Goal: Transaction & Acquisition: Purchase product/service

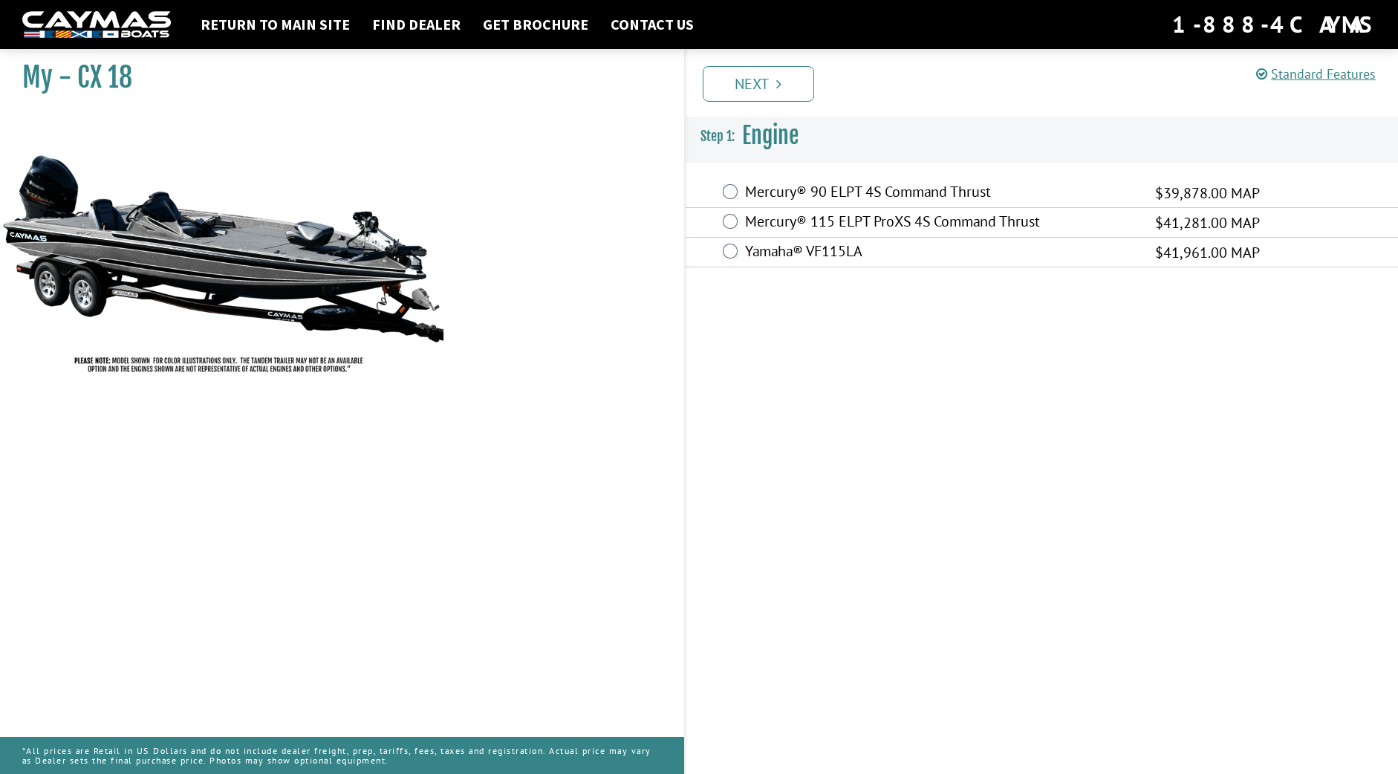
click at [735, 230] on div "Mercury® 115 ELPT ProXS 4S Command Thrust $41,281.00 MAP" at bounding box center [1042, 223] width 712 height 30
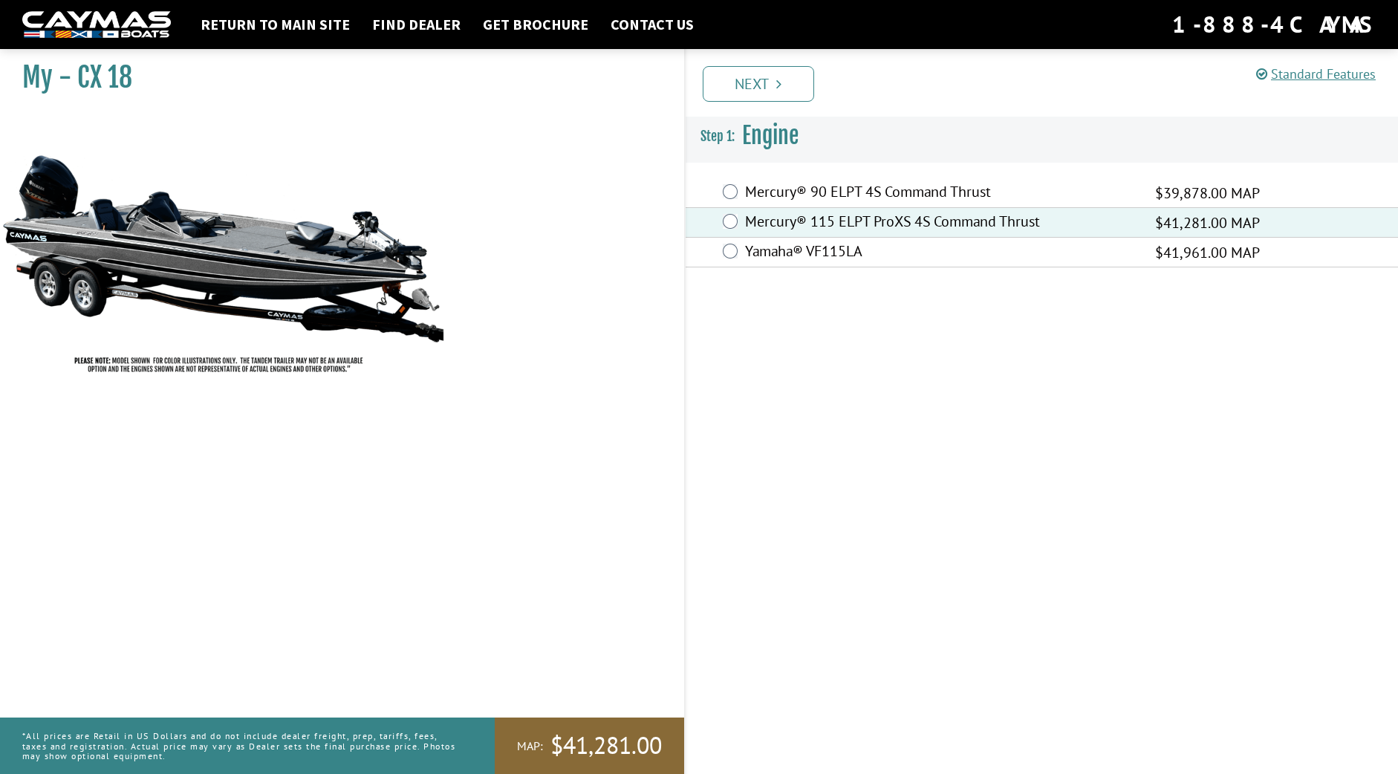
click at [838, 259] on label "Yamaha® VF115LA" at bounding box center [940, 253] width 391 height 22
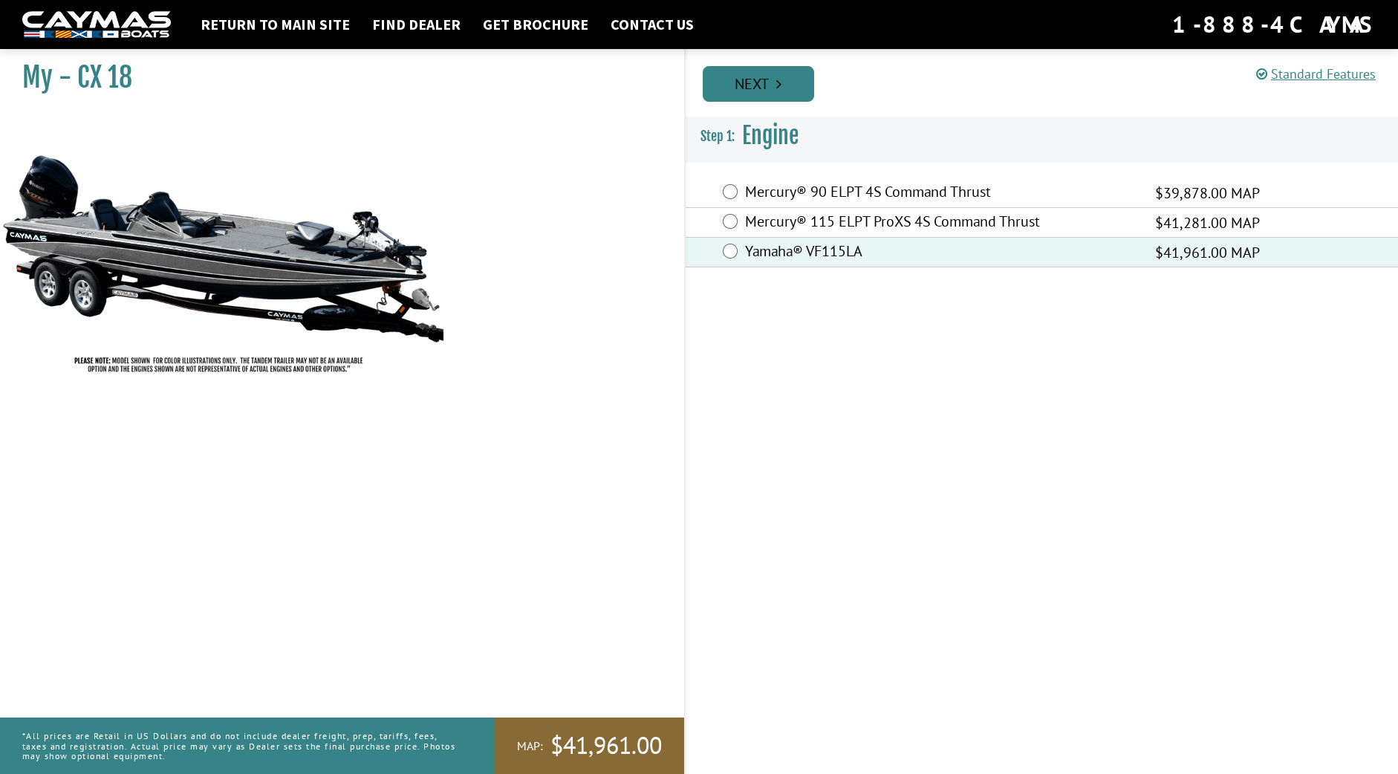
click at [776, 95] on link "Next" at bounding box center [758, 84] width 111 height 36
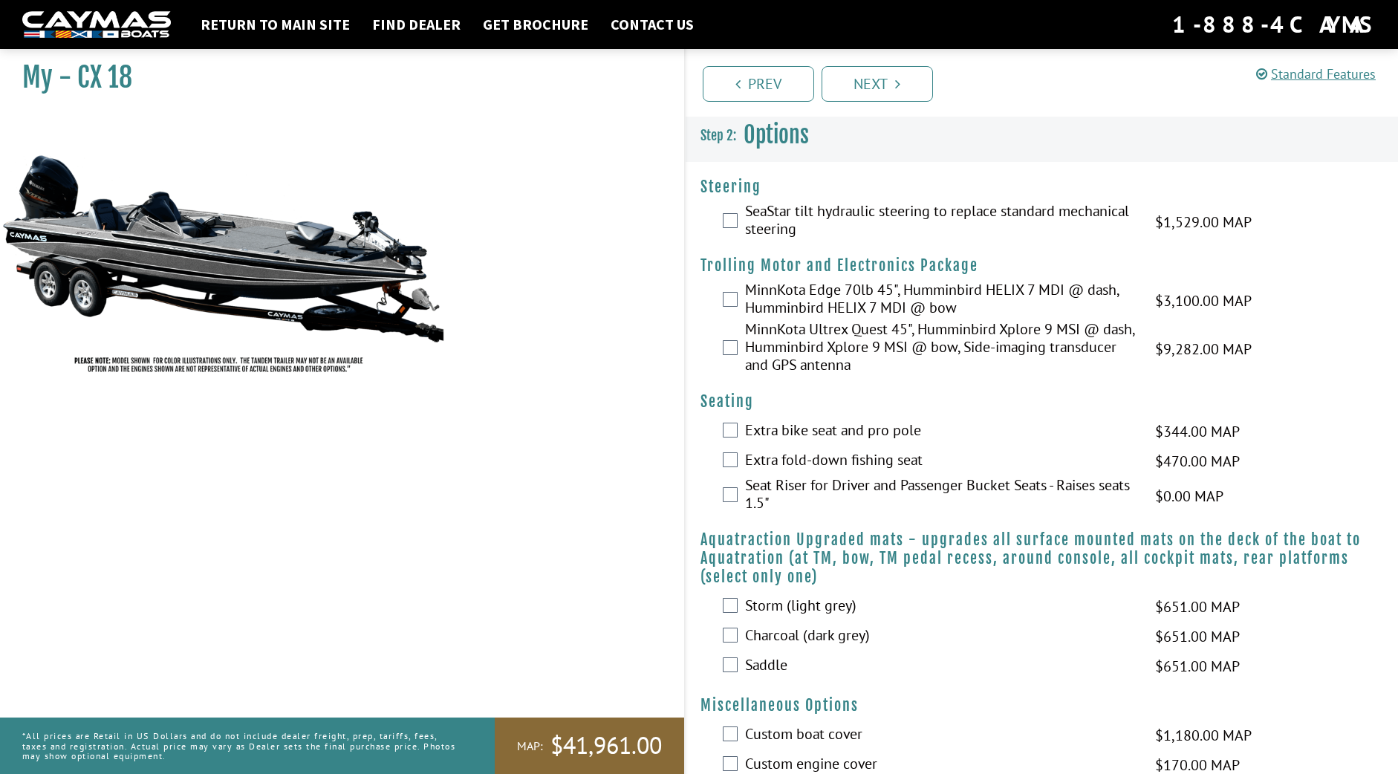
click at [732, 337] on div "MinnKota Ultrex Quest 45", Humminbird Xplore 9 MSI @ dash, Humminbird Xplore 9 …" at bounding box center [1042, 348] width 712 height 57
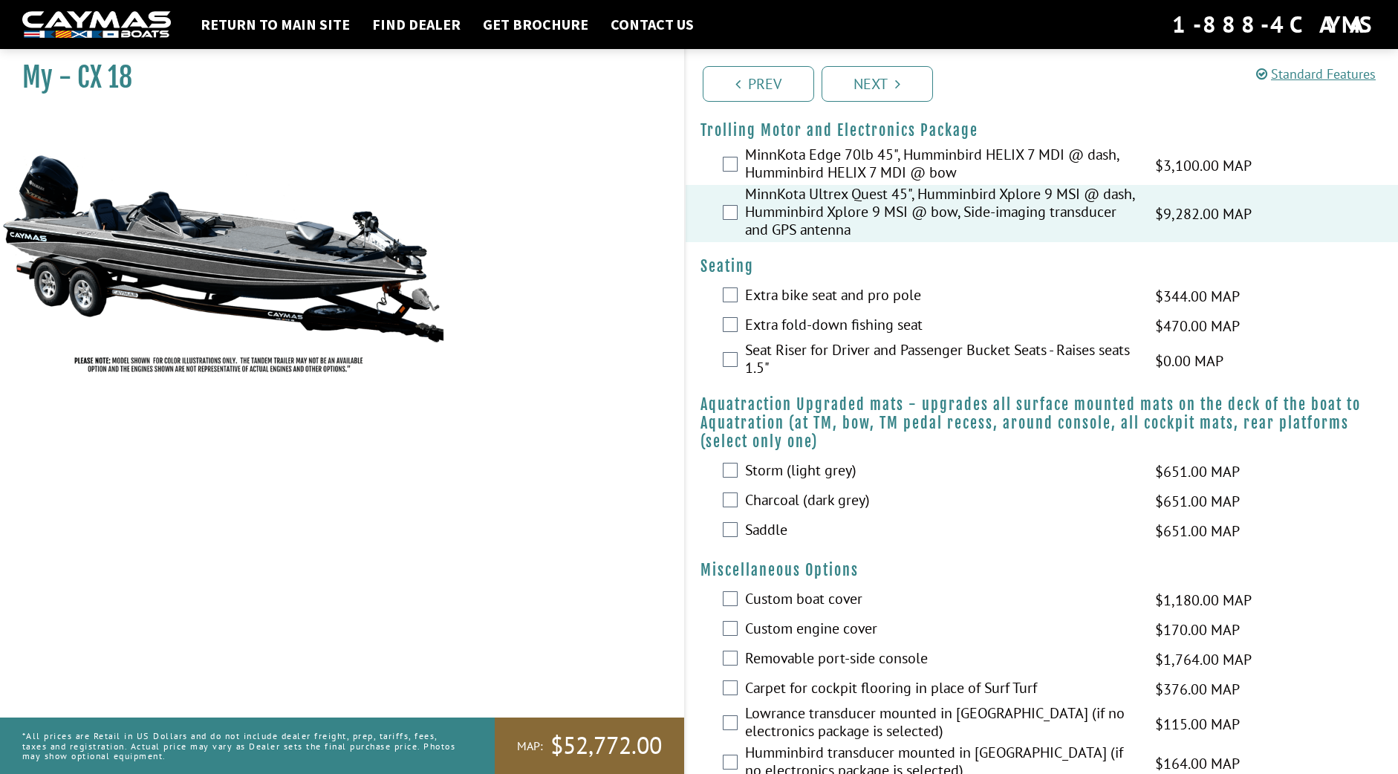
scroll to position [134, 0]
click at [796, 362] on label "Seat Riser for Driver and Passenger Bucket Seats - Raises seats 1.5"" at bounding box center [940, 361] width 391 height 39
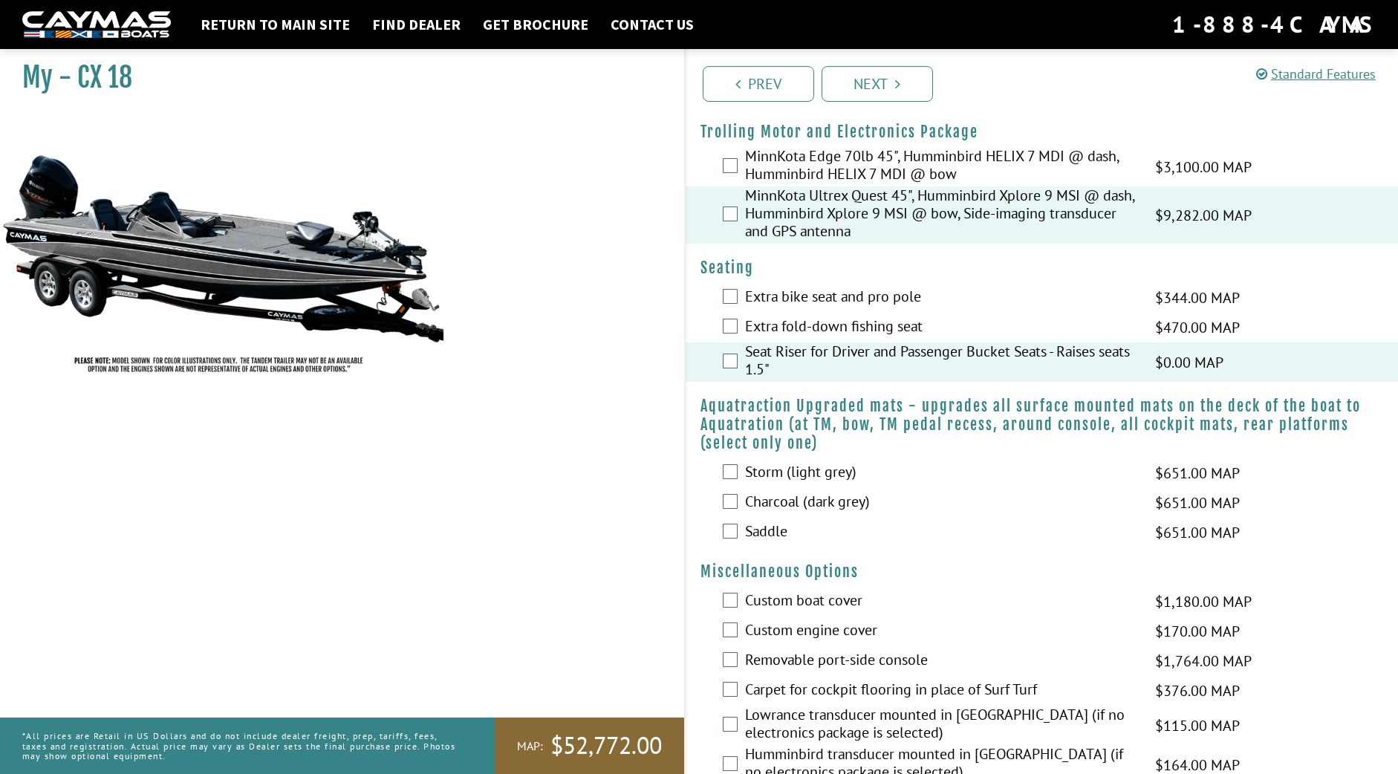
click at [796, 362] on label "Seat Riser for Driver and Passenger Bucket Seats - Raises seats 1.5"" at bounding box center [940, 361] width 391 height 39
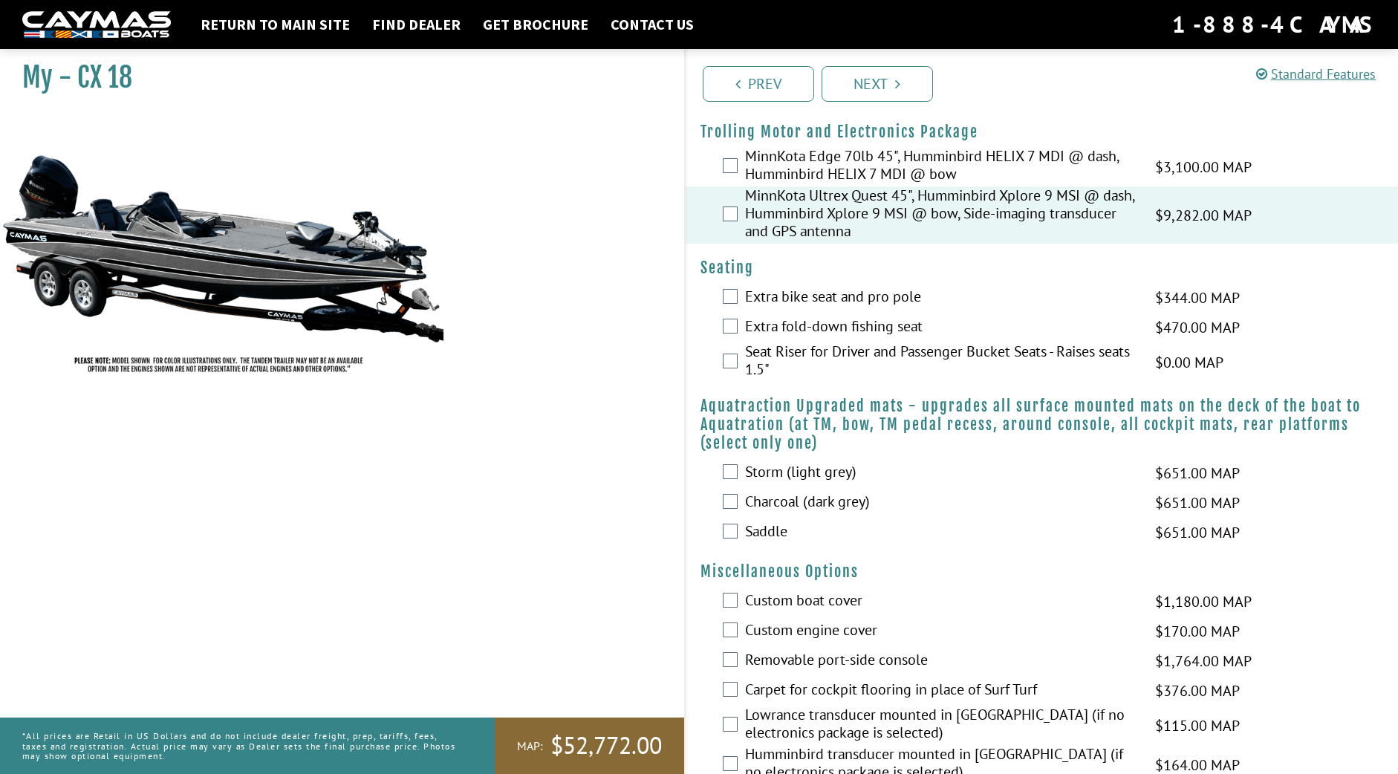
click at [796, 362] on label "Seat Riser for Driver and Passenger Bucket Seats - Raises seats 1.5"" at bounding box center [940, 361] width 391 height 39
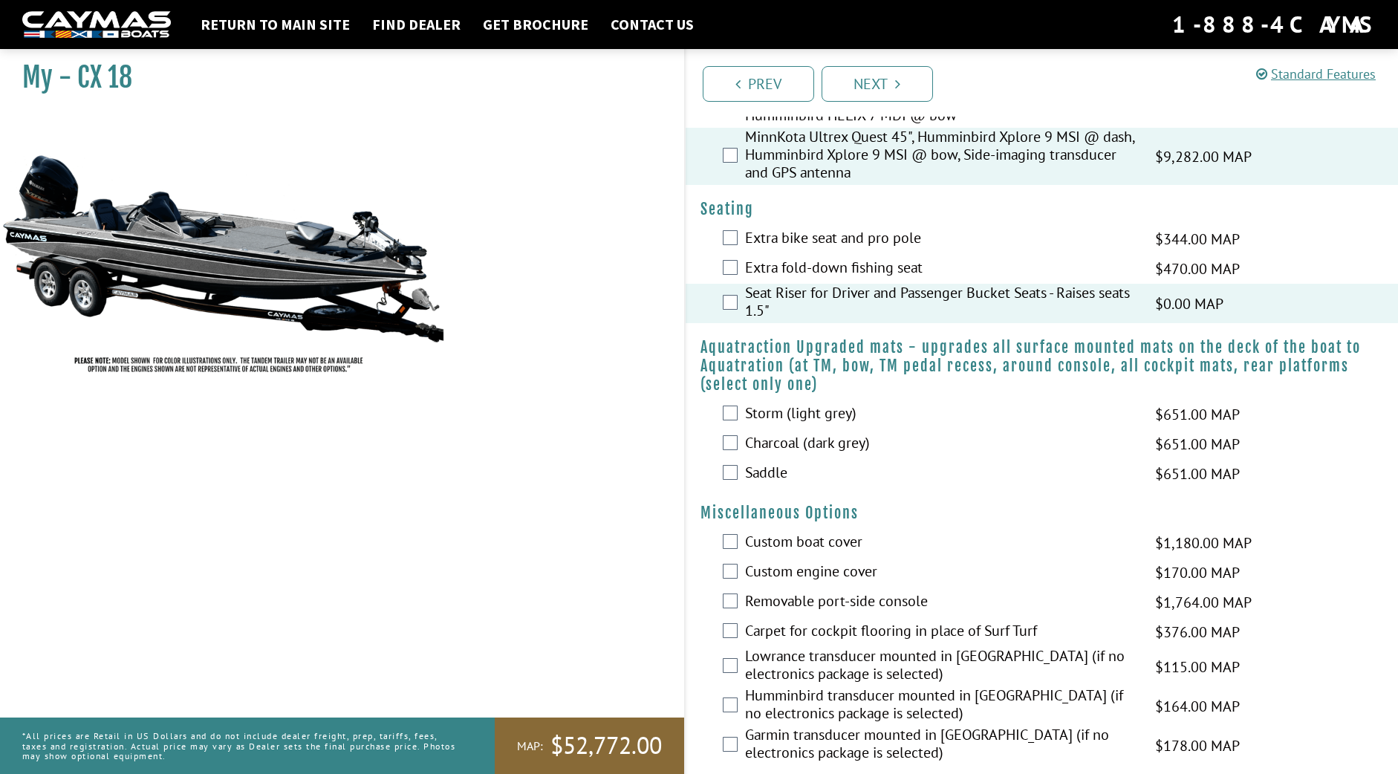
scroll to position [201, 0]
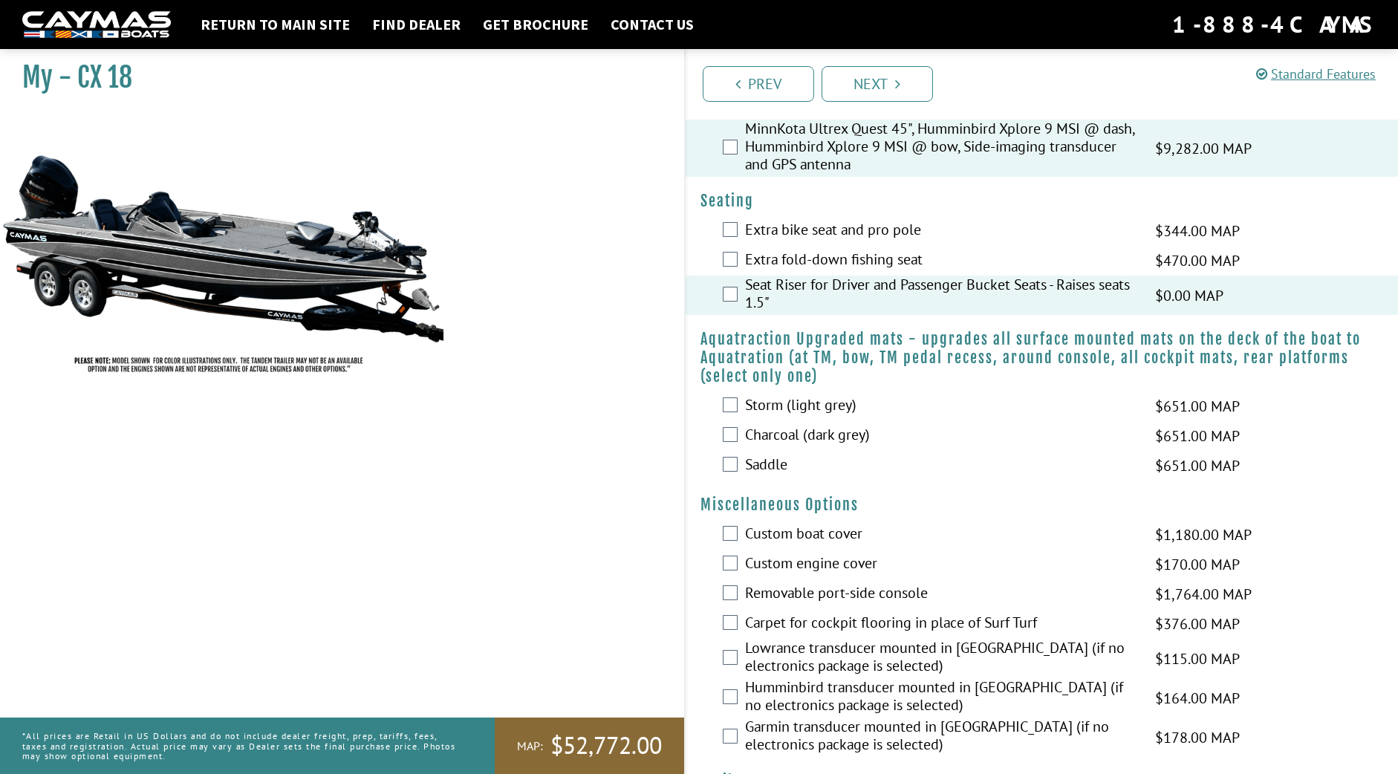
click at [777, 435] on label "Charcoal (dark grey)" at bounding box center [940, 437] width 391 height 22
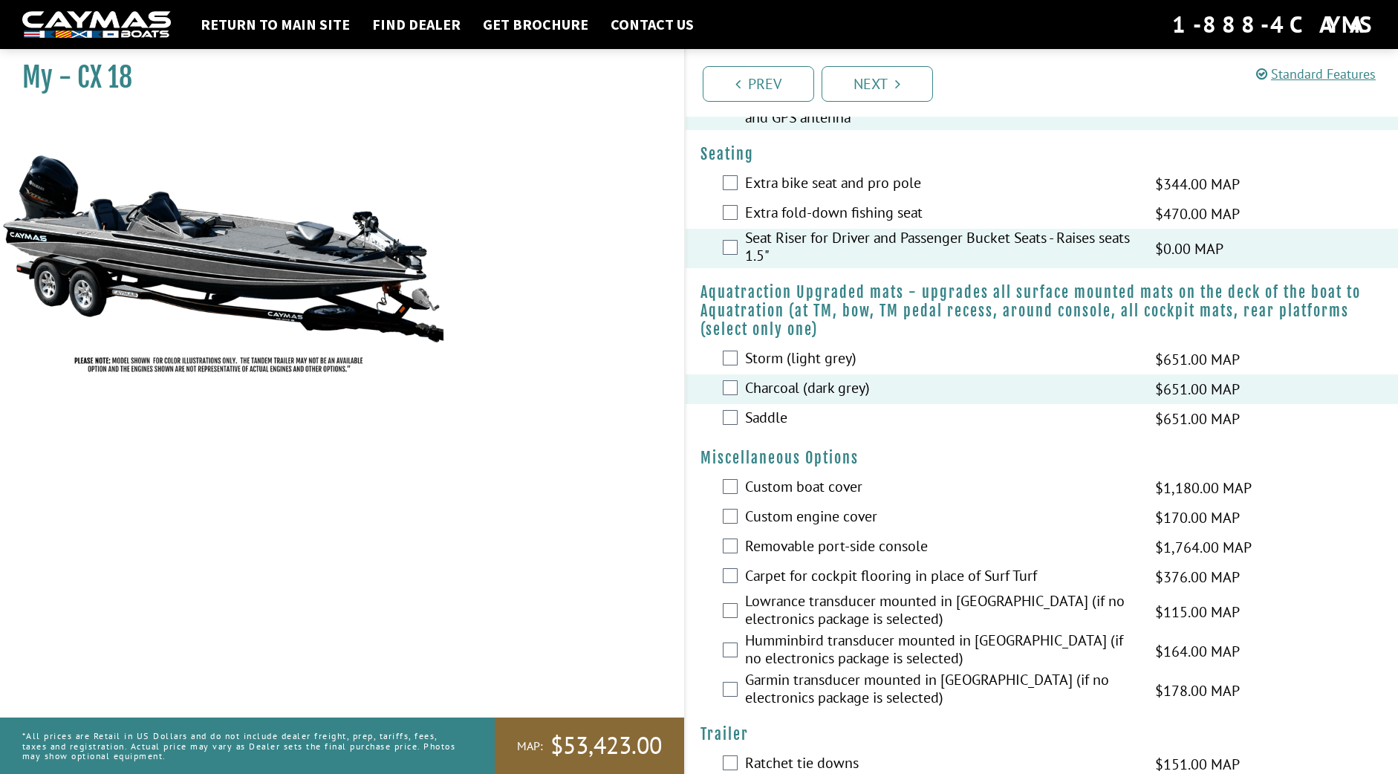
scroll to position [247, 0]
click at [757, 491] on label "Custom boat cover" at bounding box center [940, 489] width 391 height 22
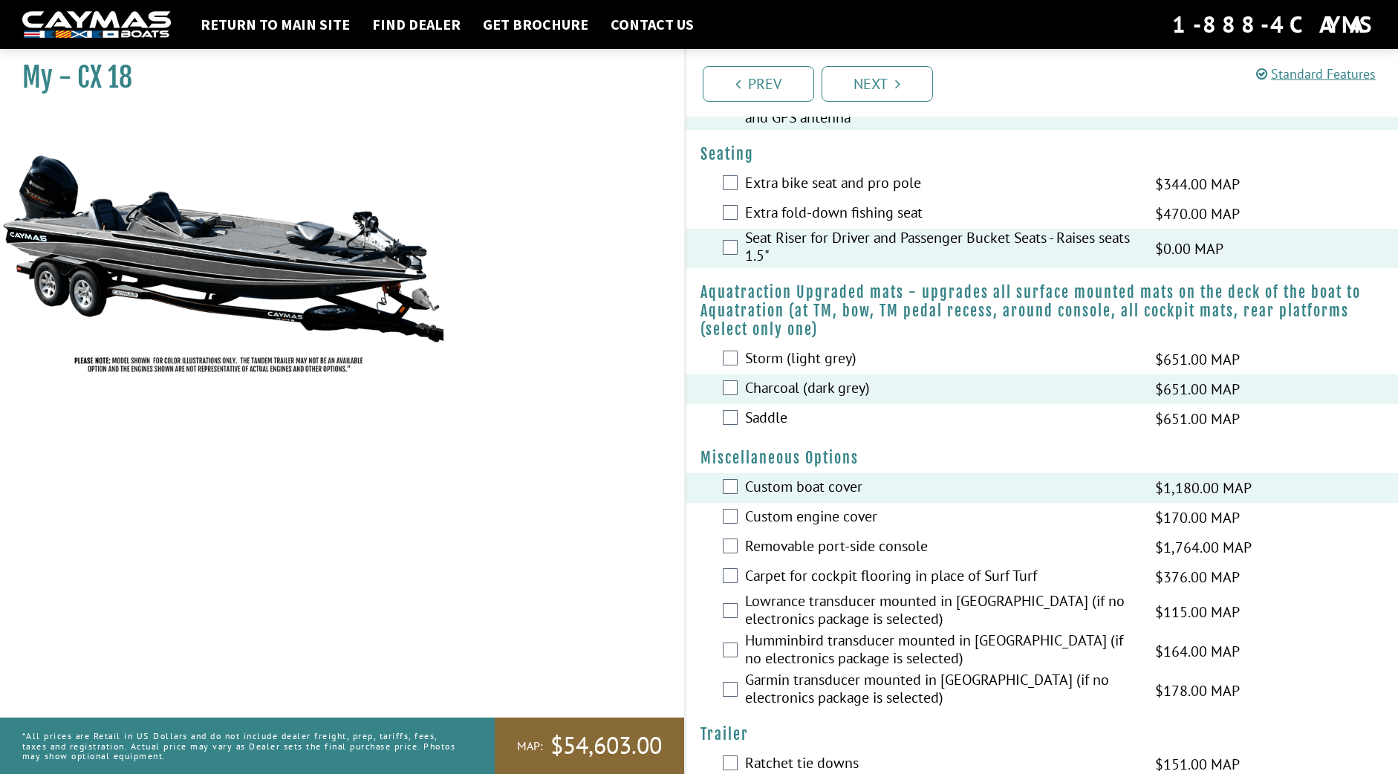
click at [771, 513] on label "Custom engine cover" at bounding box center [940, 518] width 391 height 22
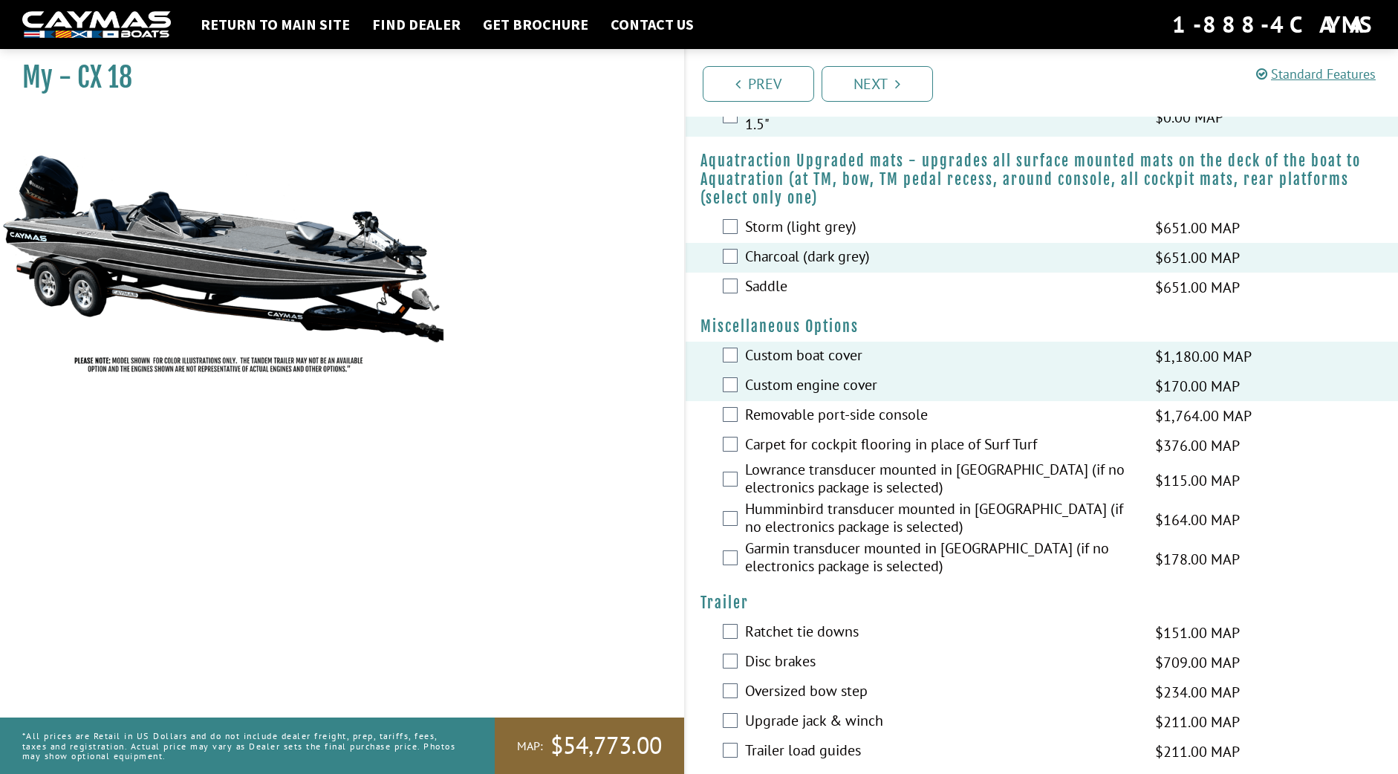
scroll to position [400, 0]
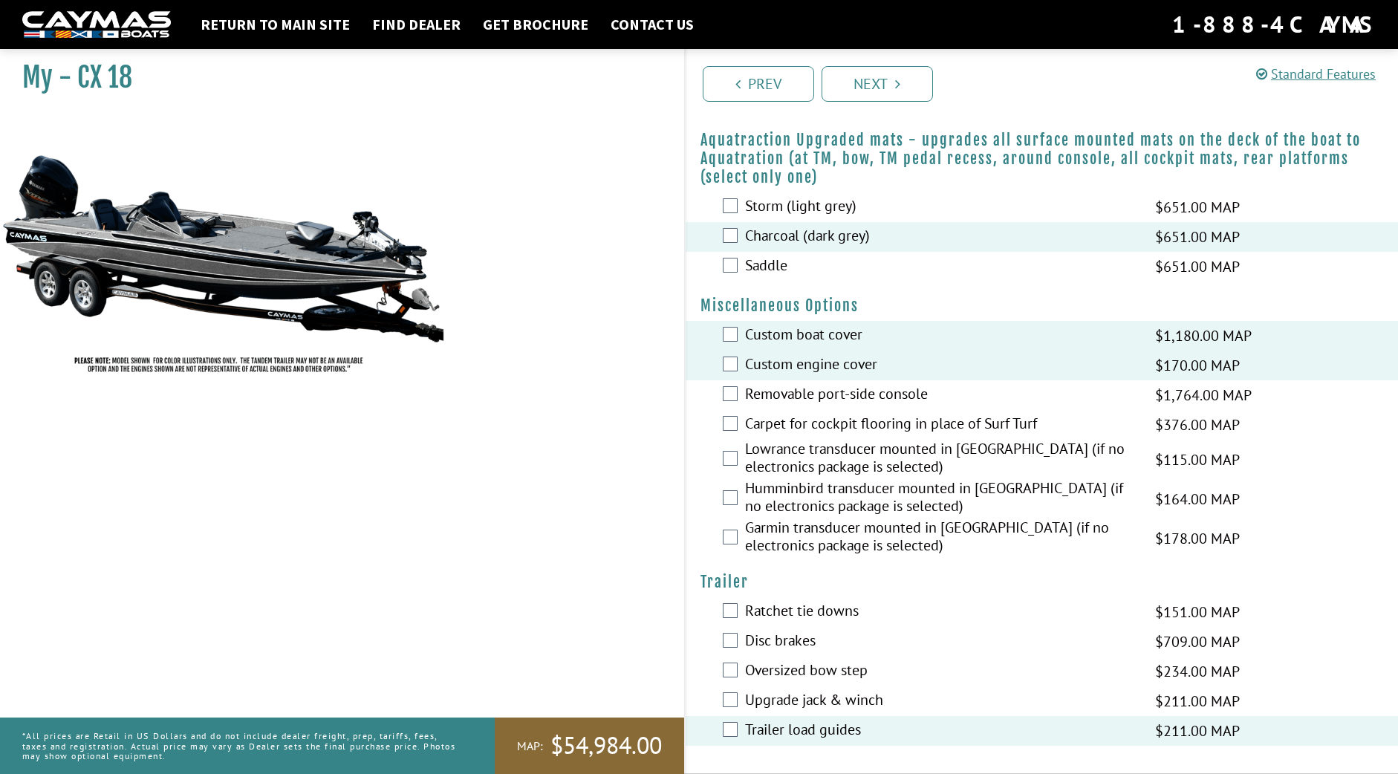
click at [733, 707] on div "Upgrade jack & winch $211.00 MAP $250.00 MSRP" at bounding box center [1042, 701] width 712 height 30
click at [734, 709] on div "Upgrade jack & winch $211.00 MAP $250.00 MSRP" at bounding box center [1042, 701] width 712 height 30
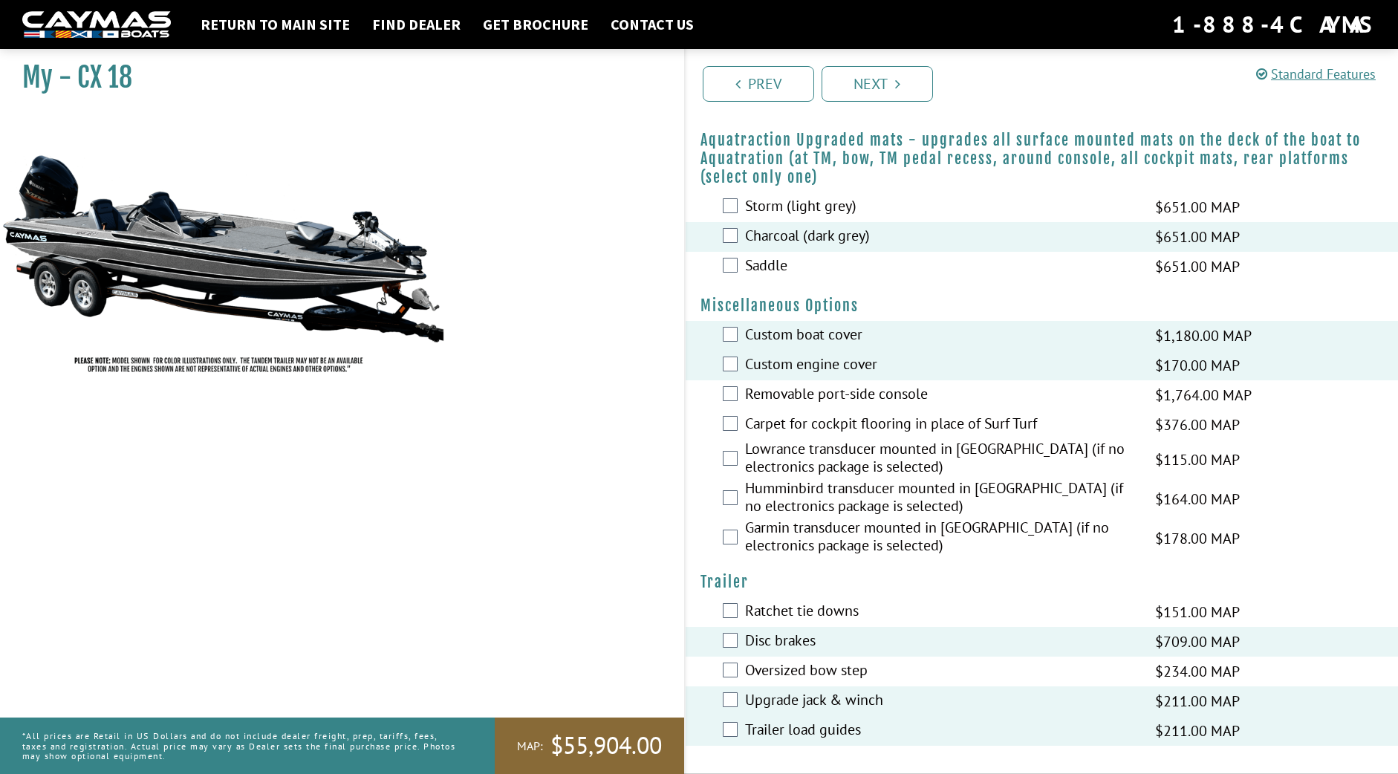
click at [732, 625] on div "Ratchet tie downs $151.00 MAP $179.00 MSRP" at bounding box center [1042, 612] width 712 height 30
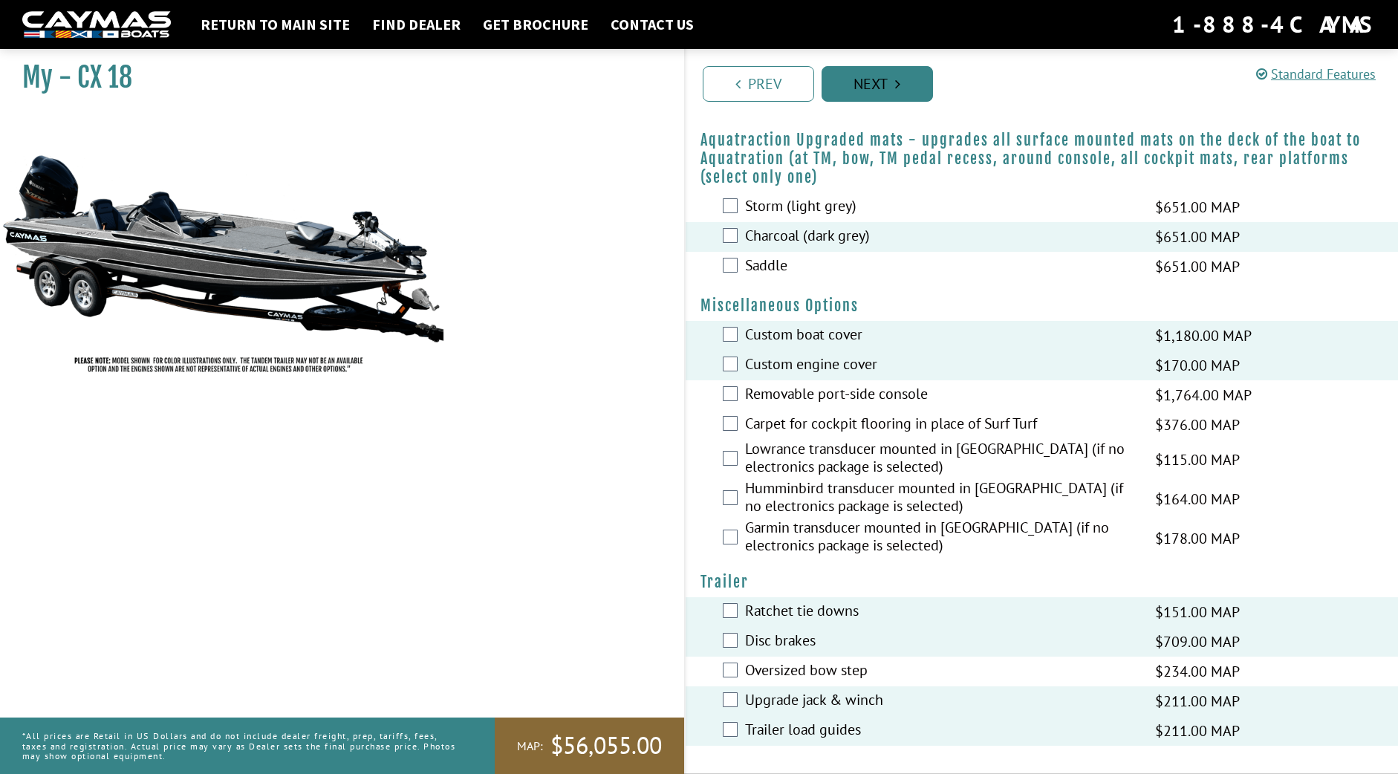
click at [922, 101] on link "Next" at bounding box center [877, 84] width 111 height 36
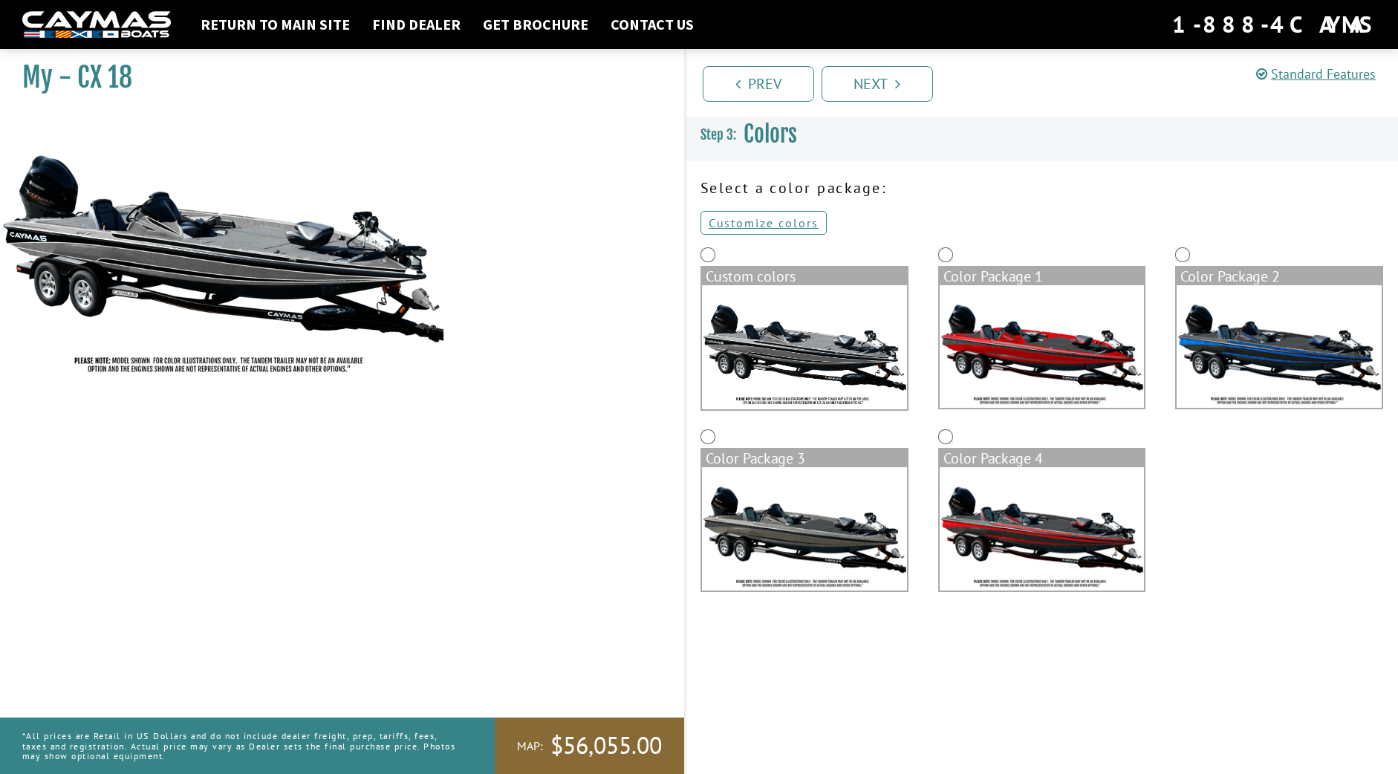
click at [1068, 340] on img at bounding box center [1042, 346] width 205 height 123
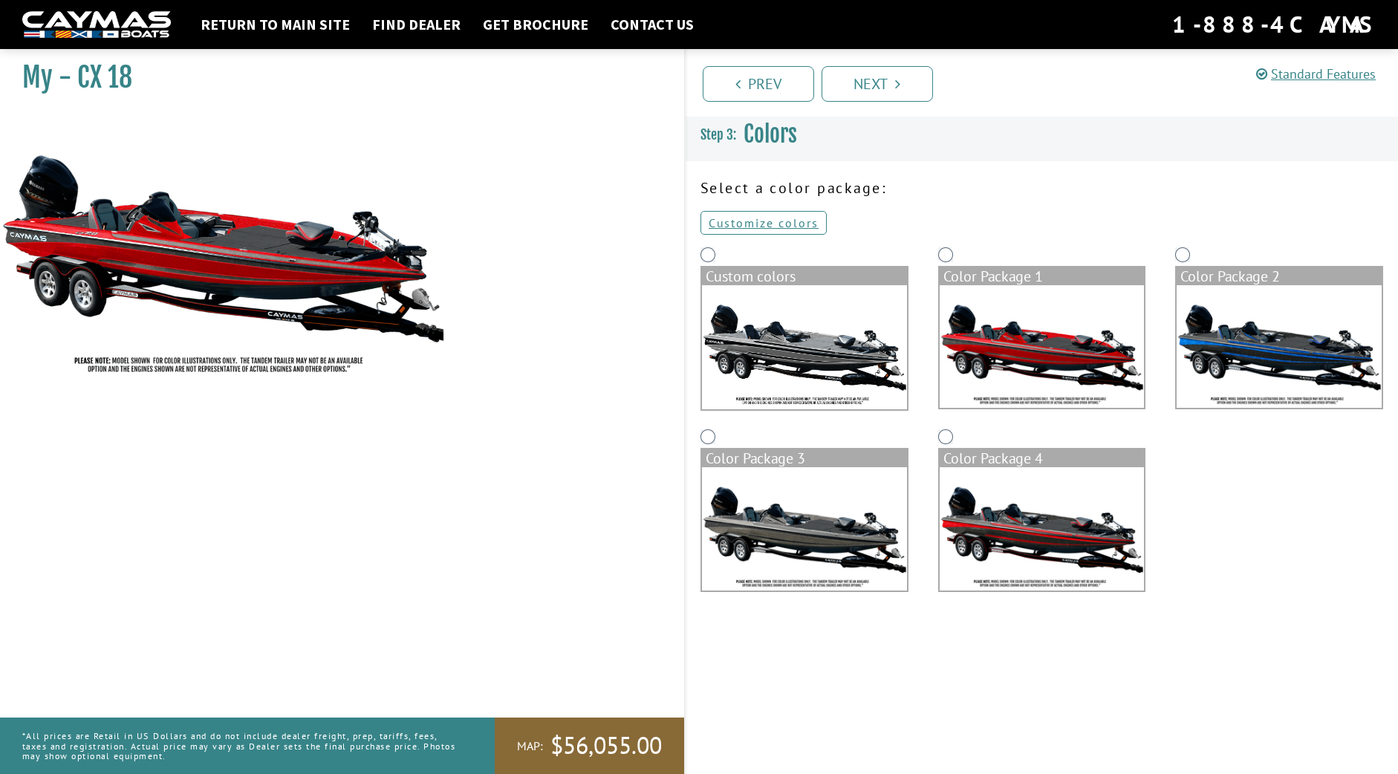
click at [821, 315] on img at bounding box center [804, 347] width 205 height 124
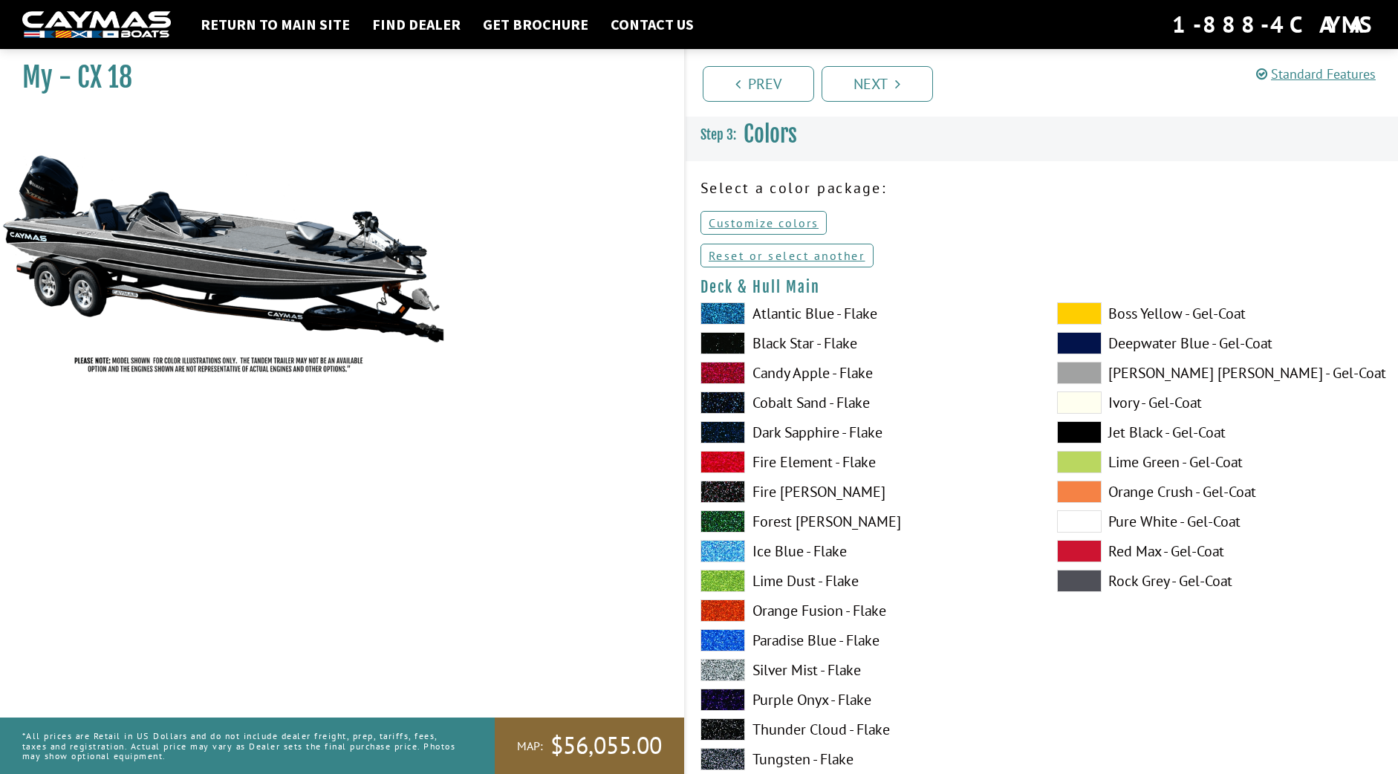
click at [793, 315] on label "Atlantic Blue - Flake" at bounding box center [863, 313] width 327 height 22
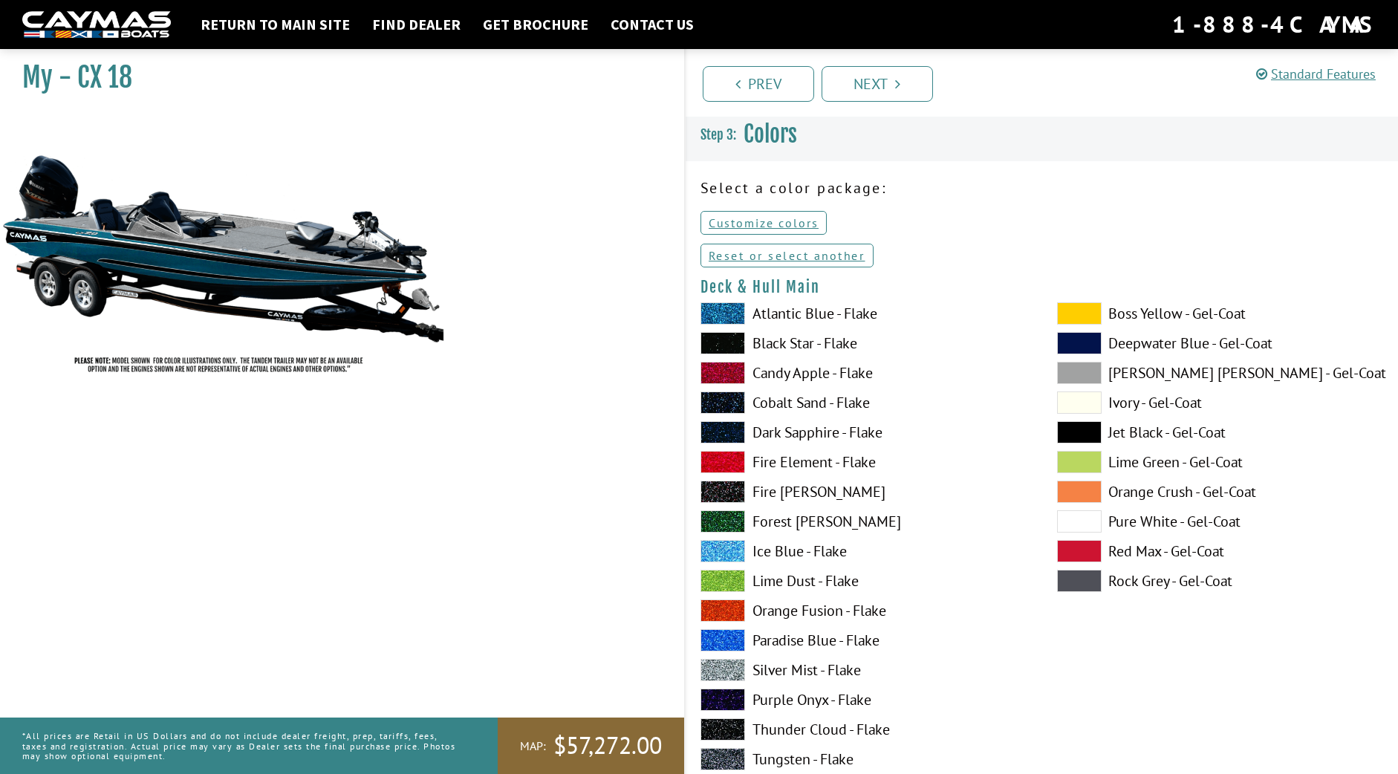
click at [790, 368] on label "Candy Apple - Flake" at bounding box center [863, 373] width 327 height 22
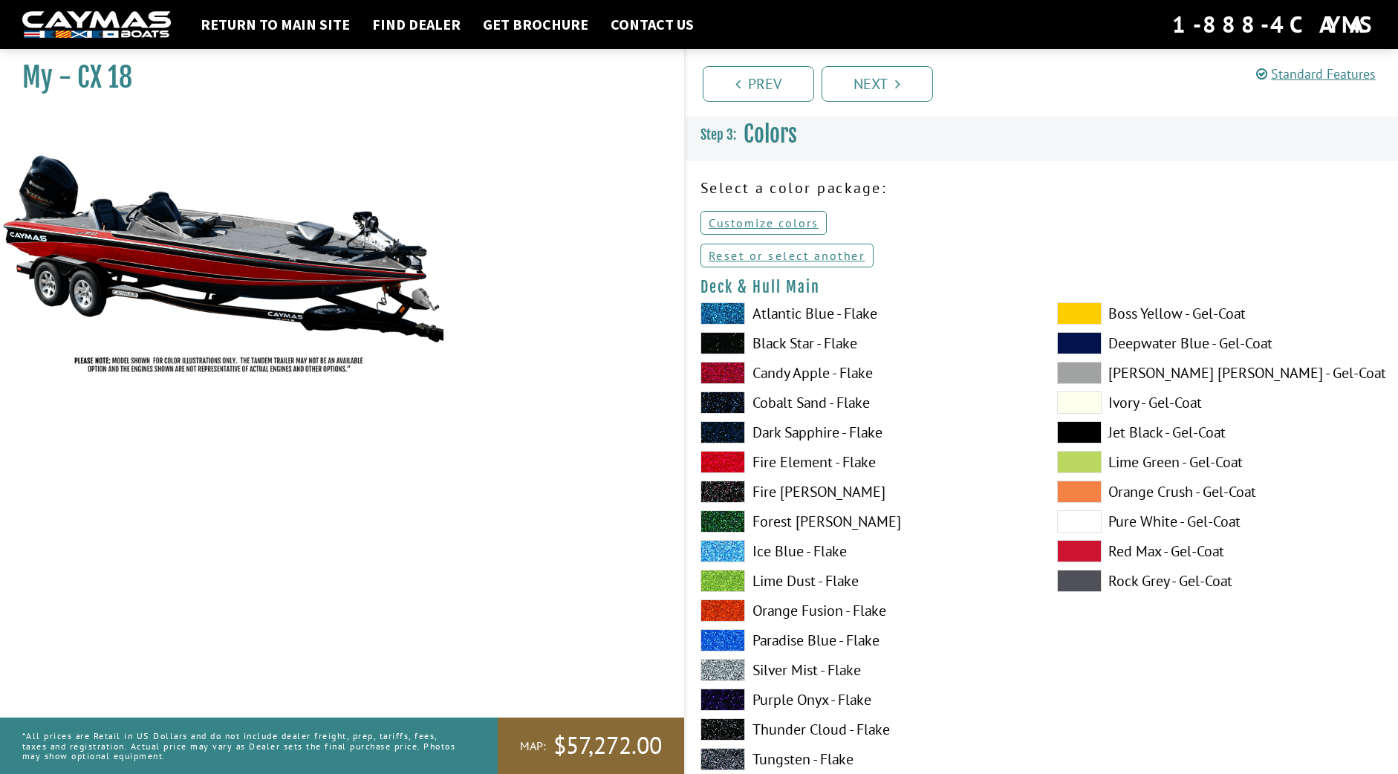
click at [784, 388] on div "Atlantic Blue - Flake Black Star - Flake Candy Apple - Flake Cobalt Sand - Flak…" at bounding box center [864, 584] width 357 height 565
click at [784, 400] on label "Cobalt Sand - Flake" at bounding box center [863, 402] width 327 height 22
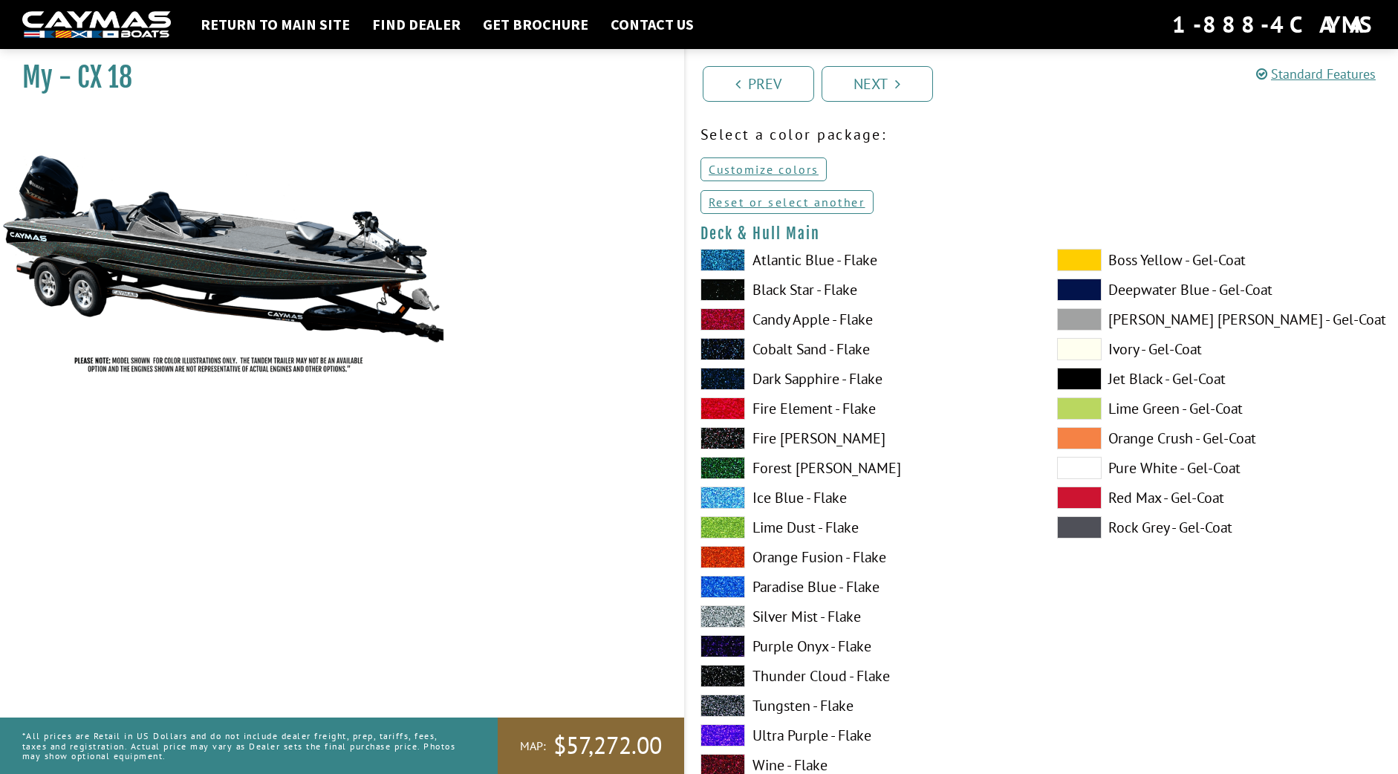
scroll to position [68, 0]
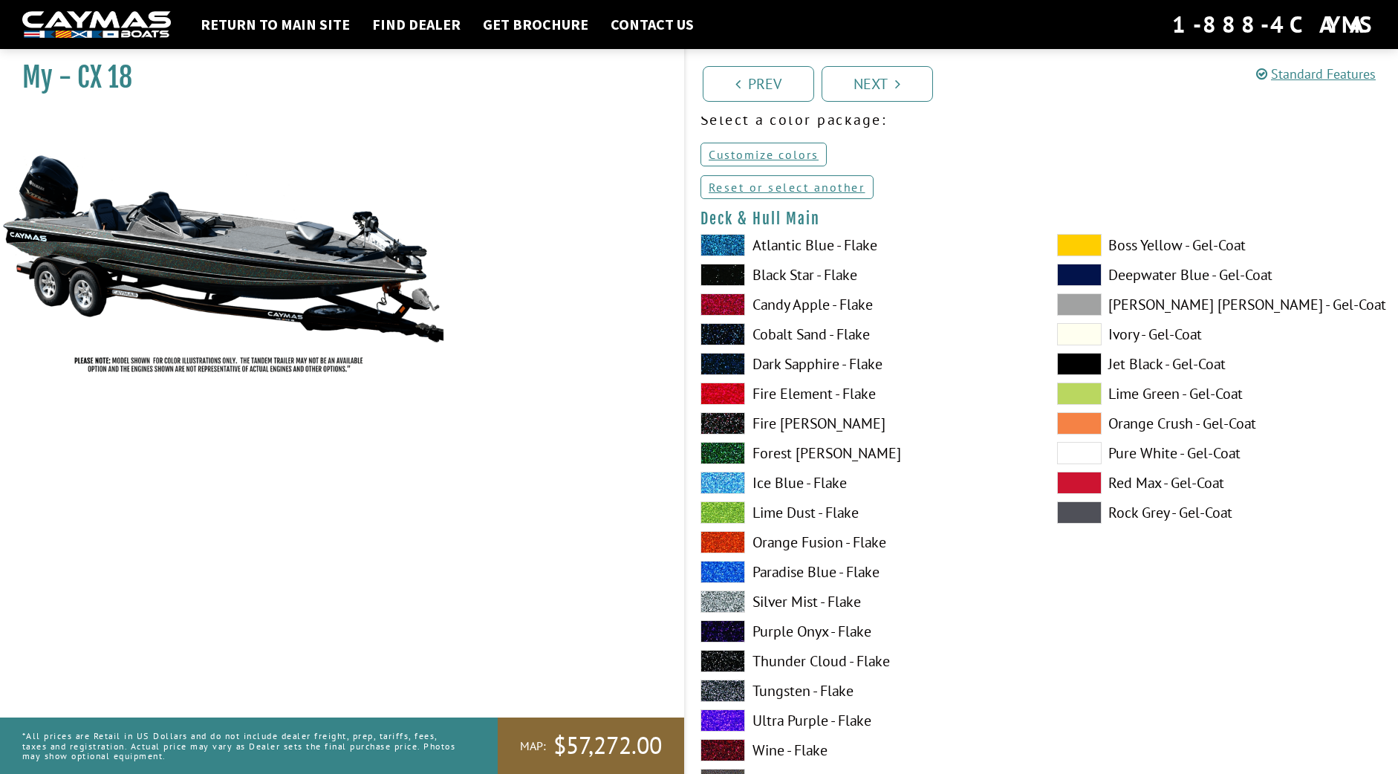
click at [769, 459] on label "Forest [PERSON_NAME]" at bounding box center [863, 453] width 327 height 22
click at [772, 525] on div "Atlantic Blue - Flake Black Star - Flake Candy Apple - Flake Cobalt Sand - Flak…" at bounding box center [864, 516] width 357 height 565
click at [770, 557] on div "Atlantic Blue - Flake Black Star - Flake Candy Apple - Flake Cobalt Sand - Flak…" at bounding box center [864, 516] width 357 height 565
click at [773, 568] on label "Paradise Blue - Flake" at bounding box center [863, 572] width 327 height 22
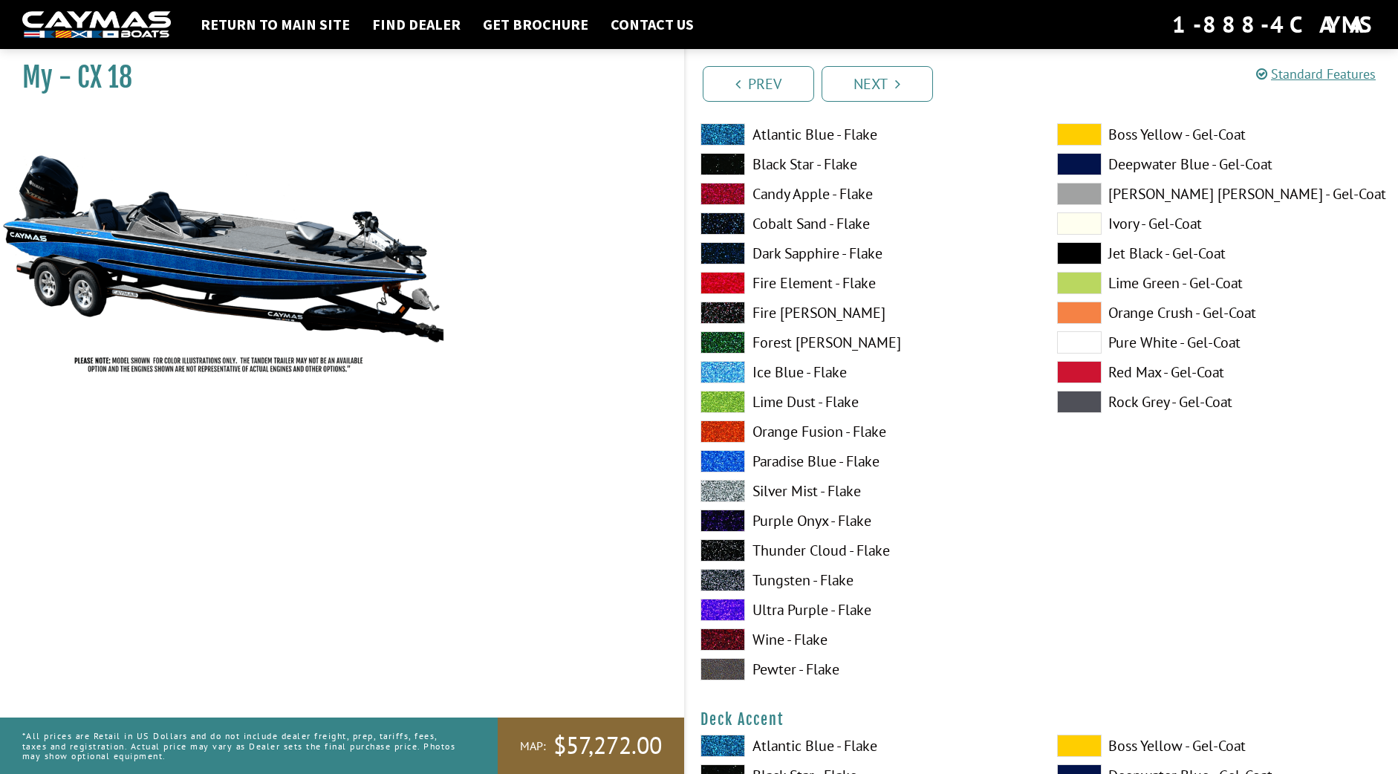
scroll to position [181, 0]
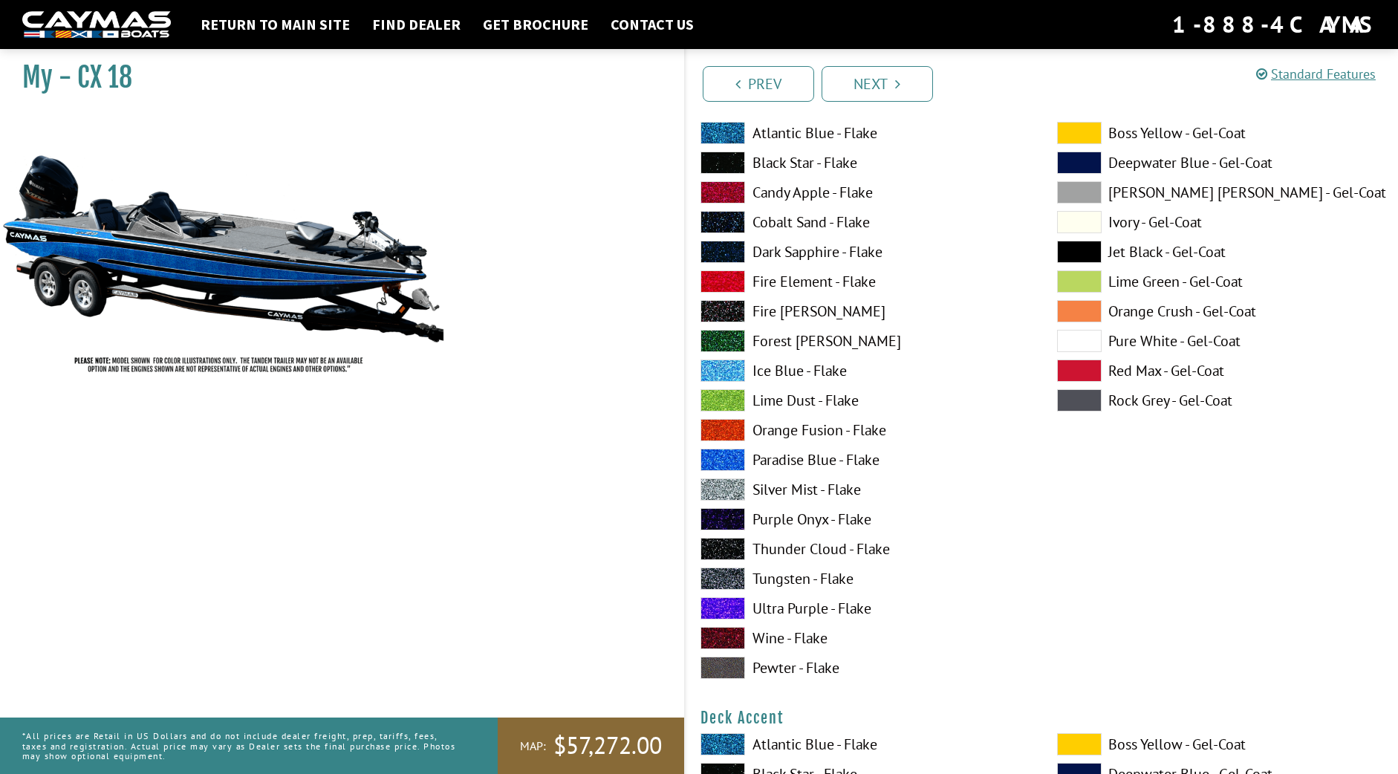
click at [771, 605] on label "Ultra Purple - Flake" at bounding box center [863, 608] width 327 height 22
click at [771, 633] on label "Wine - Flake" at bounding box center [863, 638] width 327 height 22
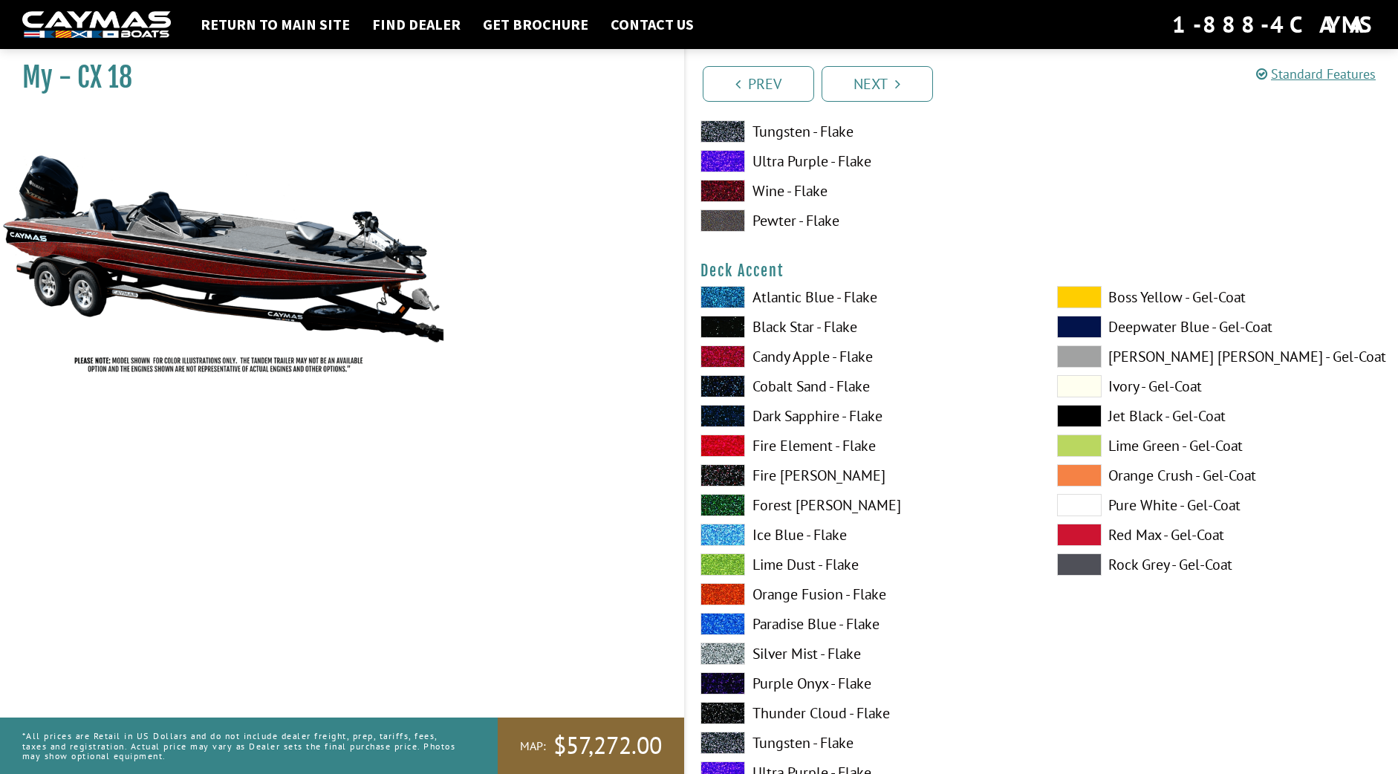
scroll to position [630, 0]
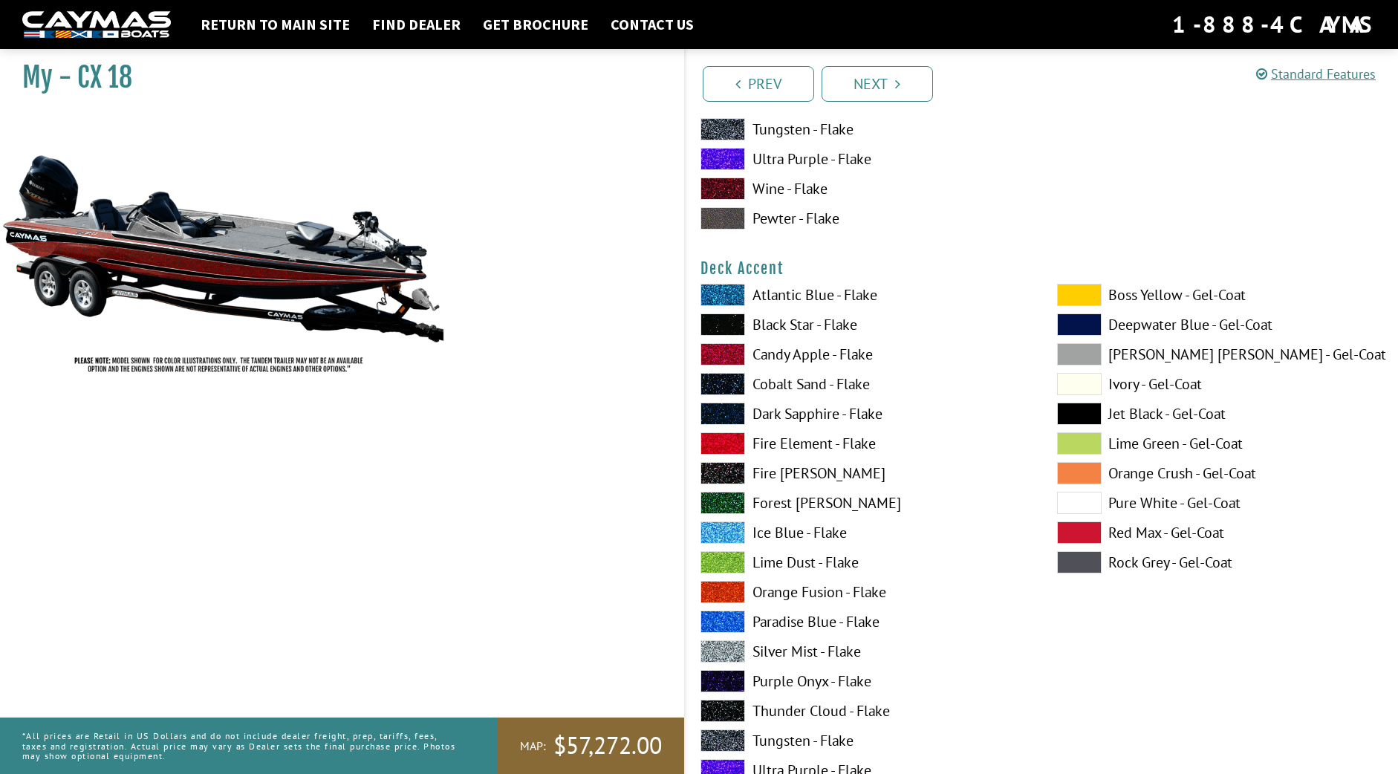
click at [849, 296] on label "Atlantic Blue - Flake" at bounding box center [863, 295] width 327 height 22
click at [838, 339] on div "Atlantic Blue - Flake Black Star - Flake Candy Apple - Flake Cobalt Sand - Flak…" at bounding box center [864, 566] width 357 height 565
click at [829, 320] on label "Black Star - Flake" at bounding box center [863, 324] width 327 height 22
click at [828, 326] on label "Black Star - Flake" at bounding box center [863, 324] width 327 height 22
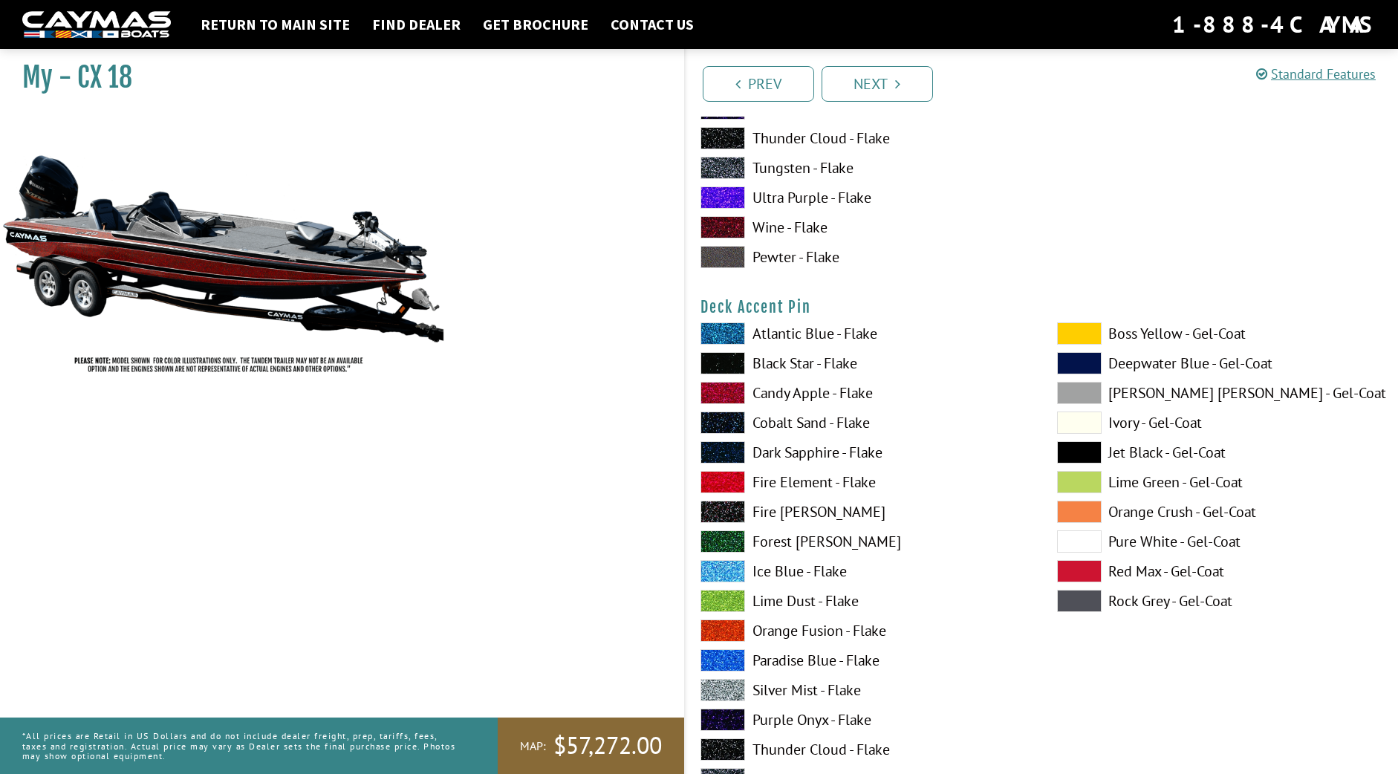
scroll to position [1212, 0]
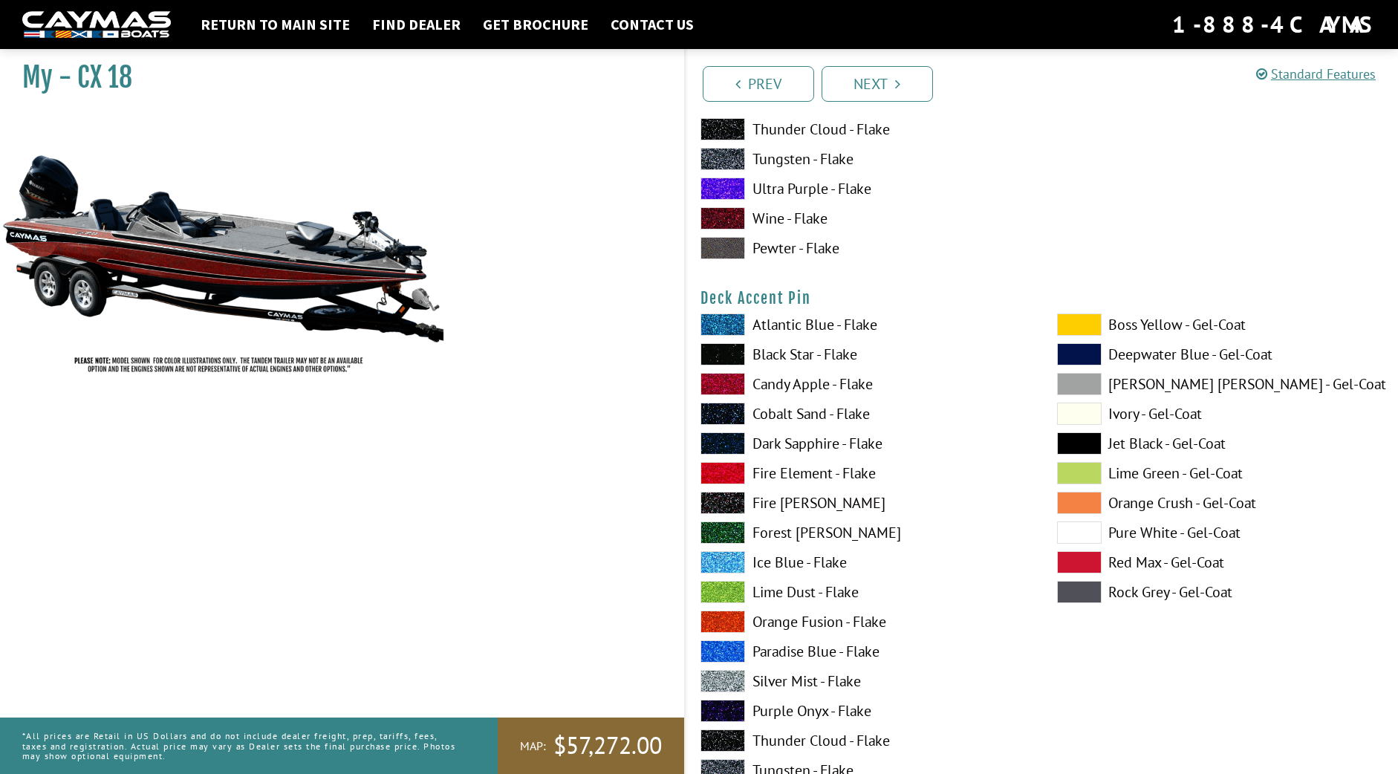
click at [825, 324] on label "Atlantic Blue - Flake" at bounding box center [863, 324] width 327 height 22
click at [825, 363] on label "Black Star - Flake" at bounding box center [863, 354] width 327 height 22
click at [1106, 349] on label "Deepwater Blue - Gel-Coat" at bounding box center [1220, 354] width 327 height 22
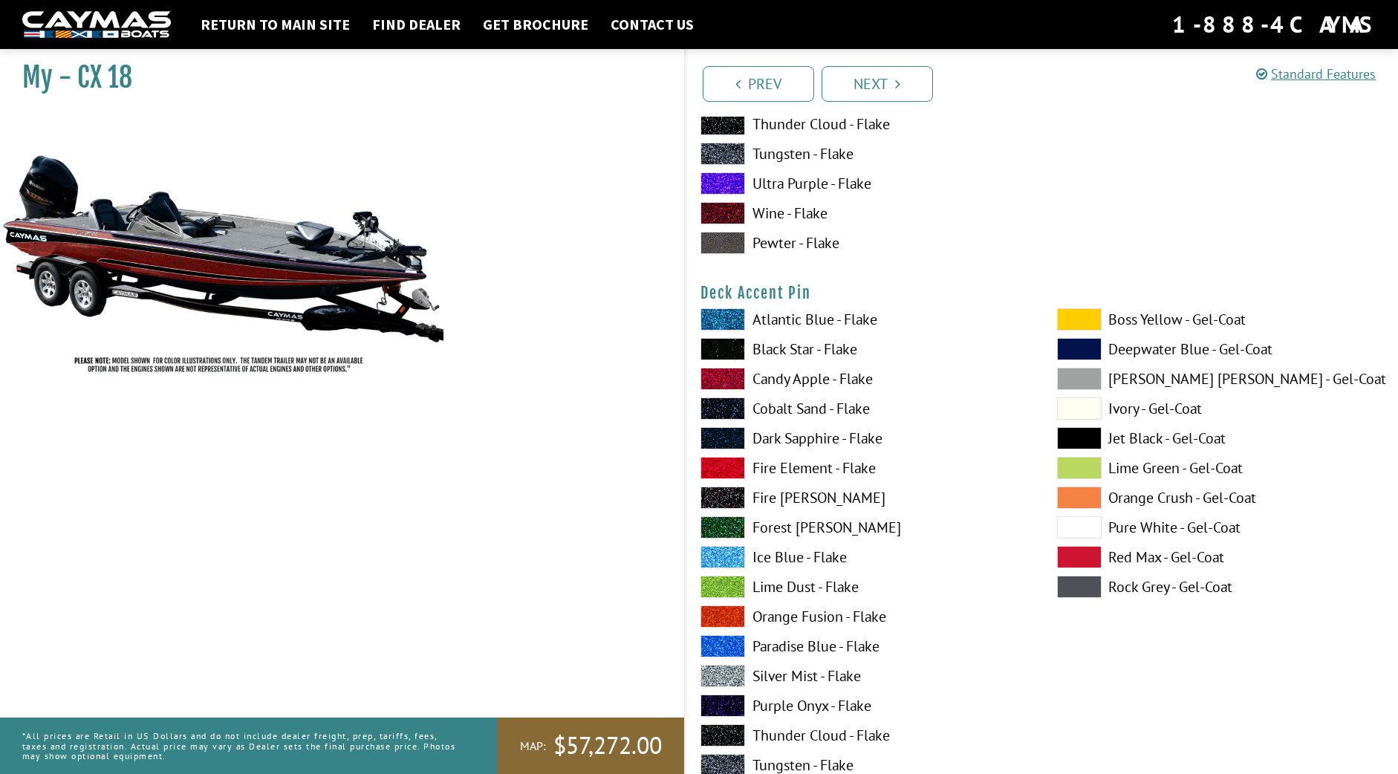
scroll to position [1247, 0]
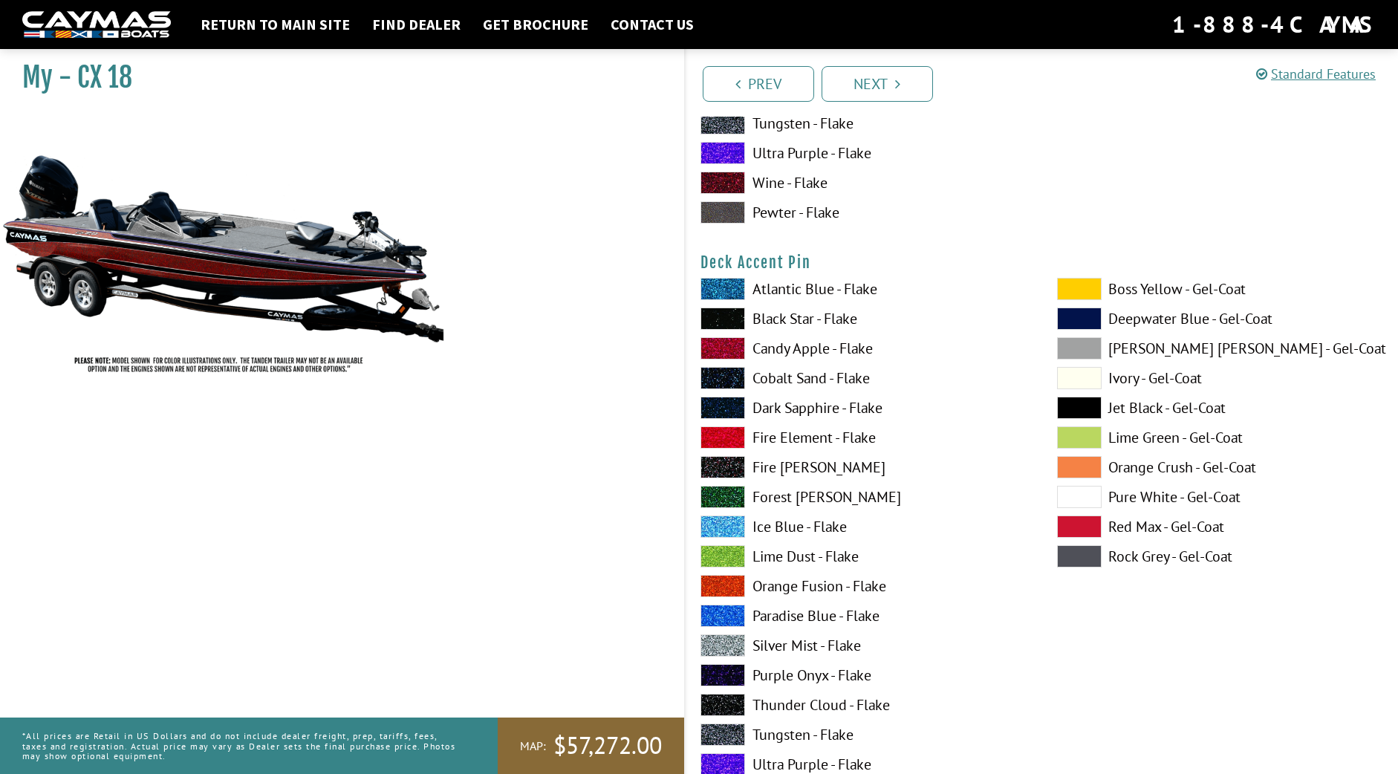
click at [789, 519] on label "Ice Blue - Flake" at bounding box center [863, 527] width 327 height 22
click at [772, 321] on label "Black Star - Flake" at bounding box center [863, 319] width 327 height 22
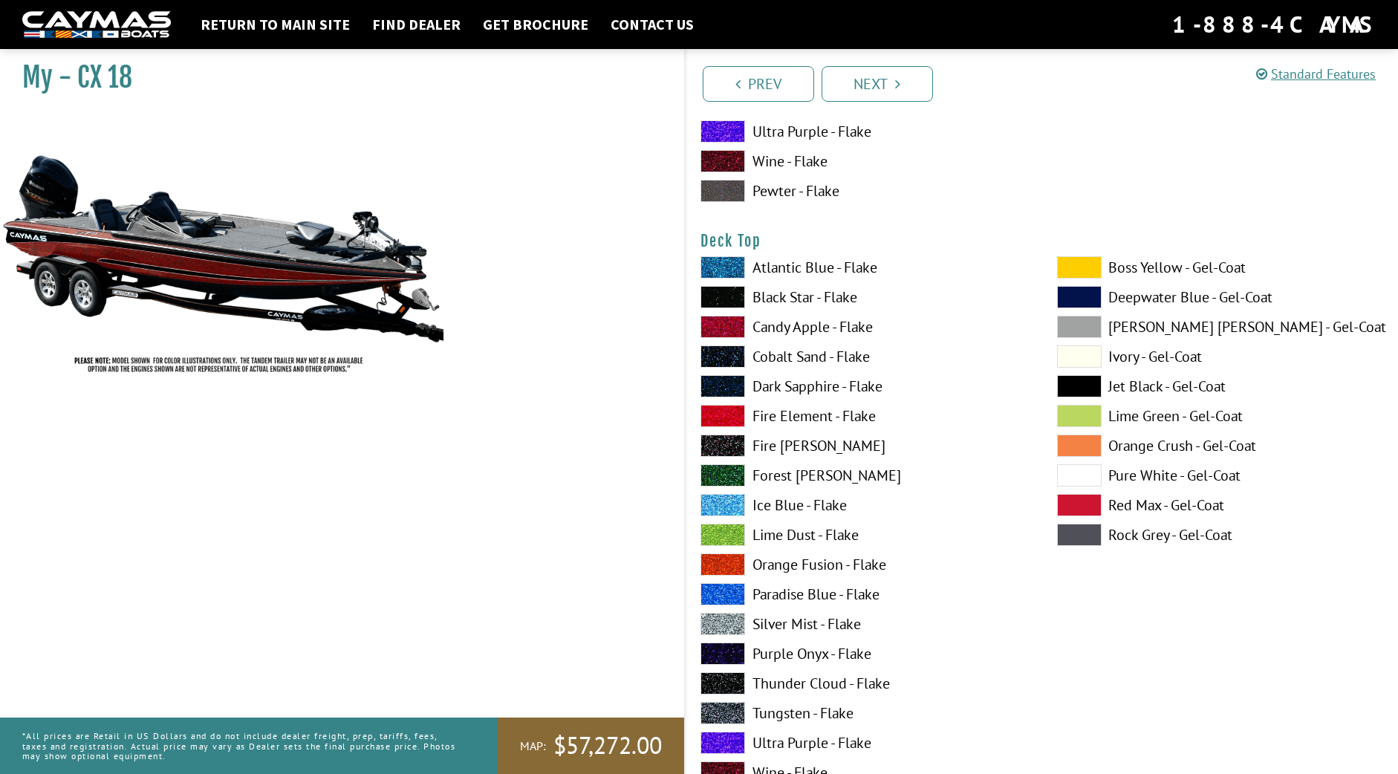
scroll to position [1882, 0]
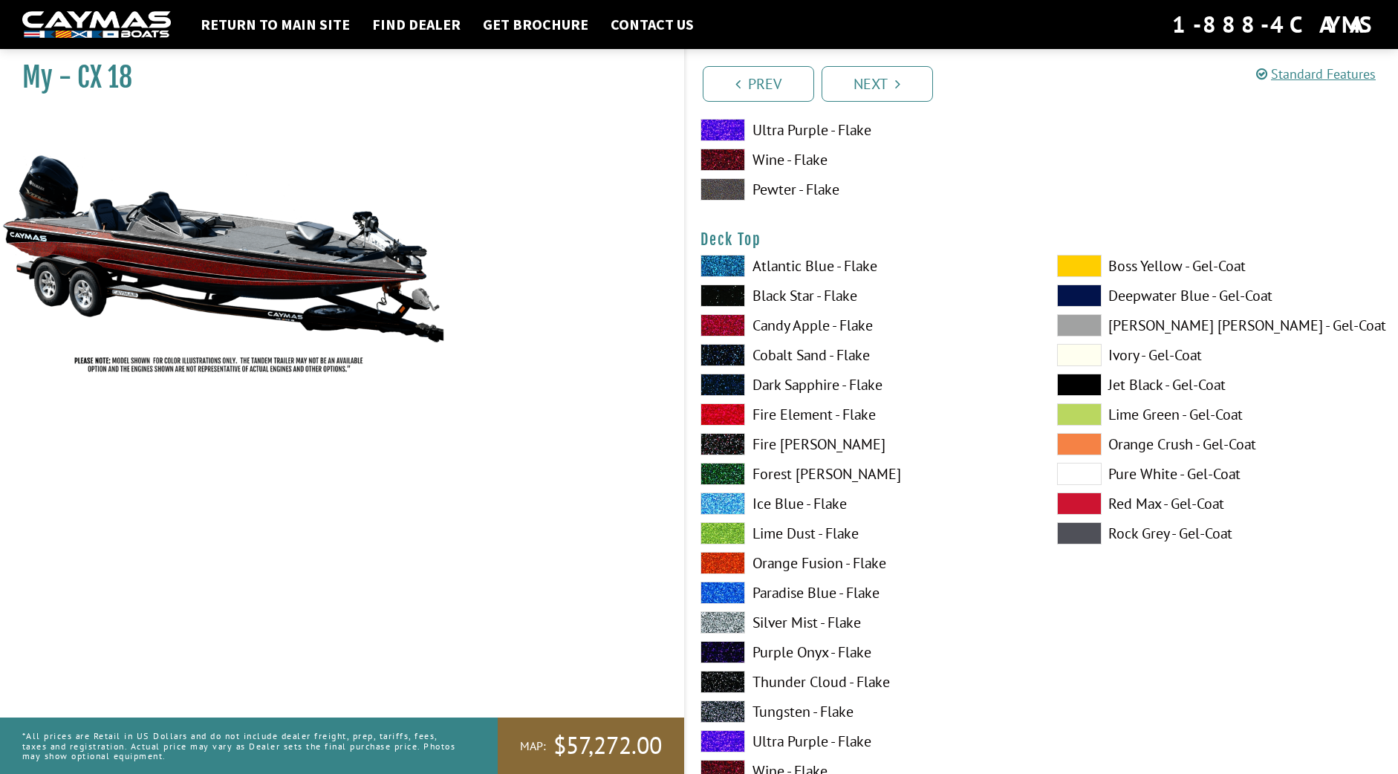
click at [808, 257] on label "Atlantic Blue - Flake" at bounding box center [863, 266] width 327 height 22
click at [789, 301] on label "Black Star - Flake" at bounding box center [863, 296] width 327 height 22
click at [1119, 322] on label "[PERSON_NAME] [PERSON_NAME] - Gel-Coat" at bounding box center [1220, 325] width 327 height 22
click at [817, 296] on label "Black Star - Flake" at bounding box center [863, 296] width 327 height 22
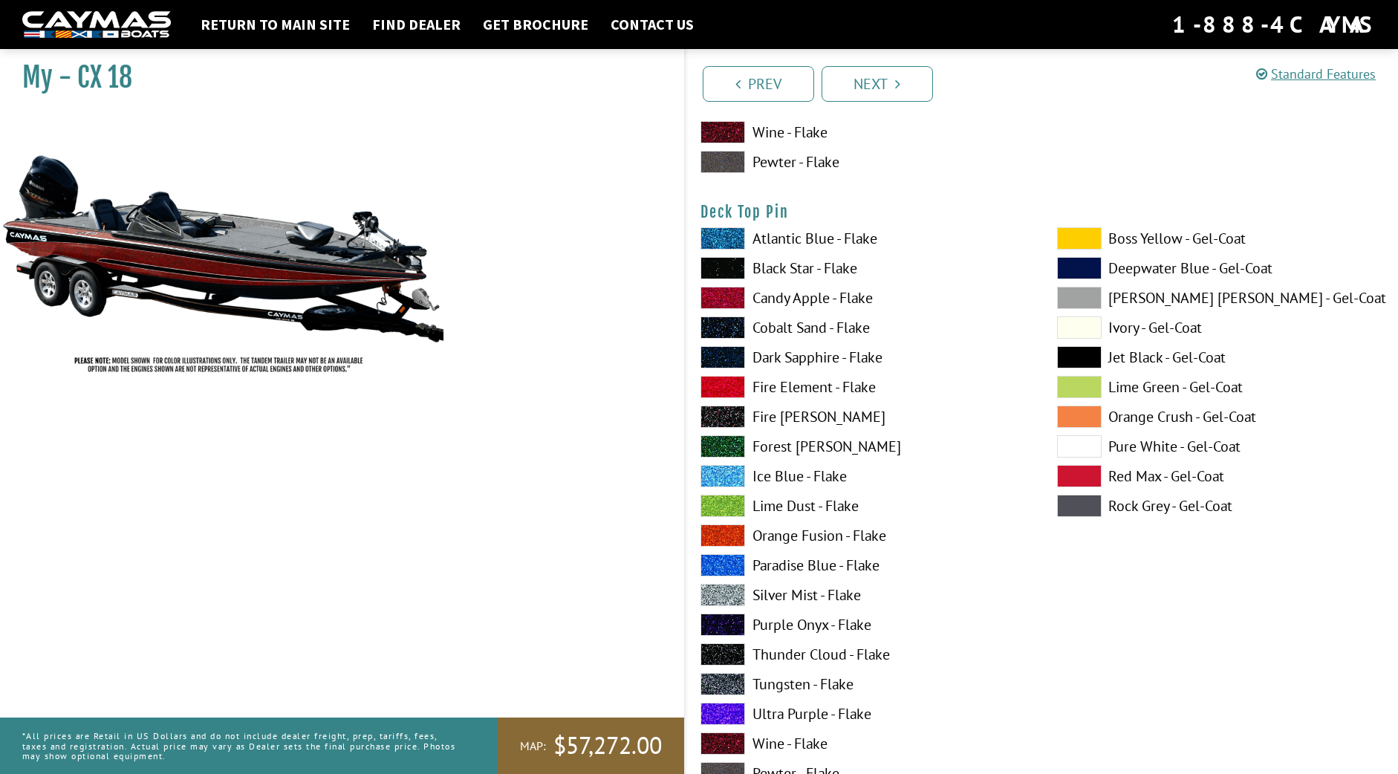
scroll to position [2532, 0]
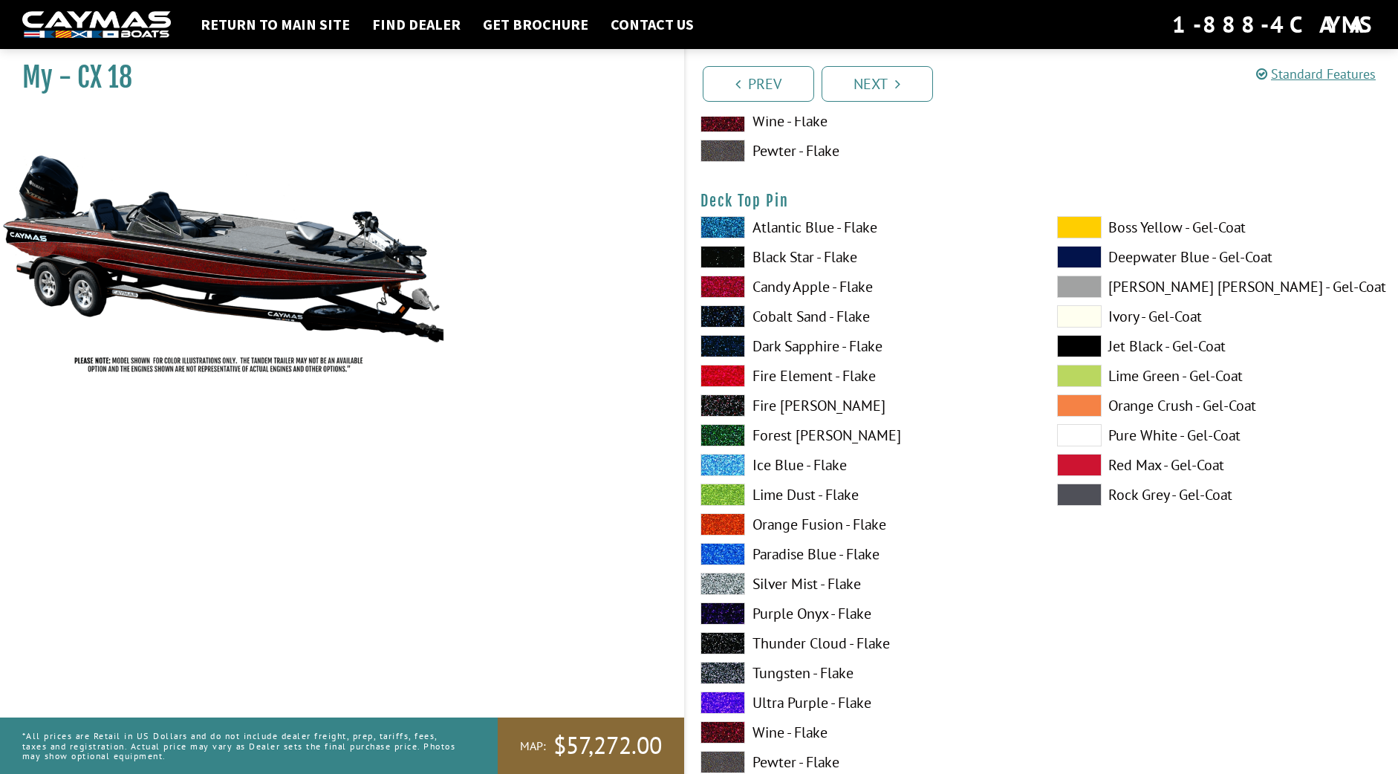
click at [787, 285] on label "Candy Apple - Flake" at bounding box center [863, 287] width 327 height 22
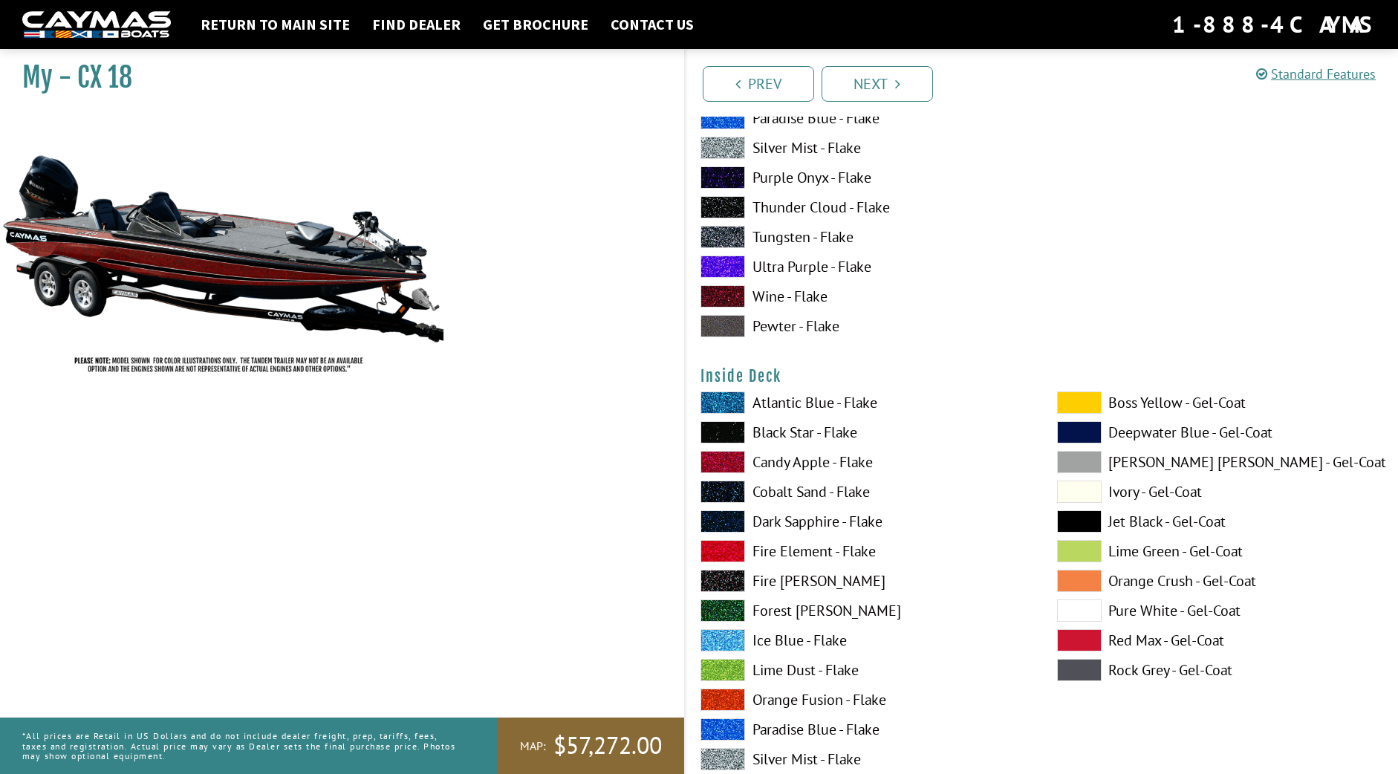
scroll to position [2974, 0]
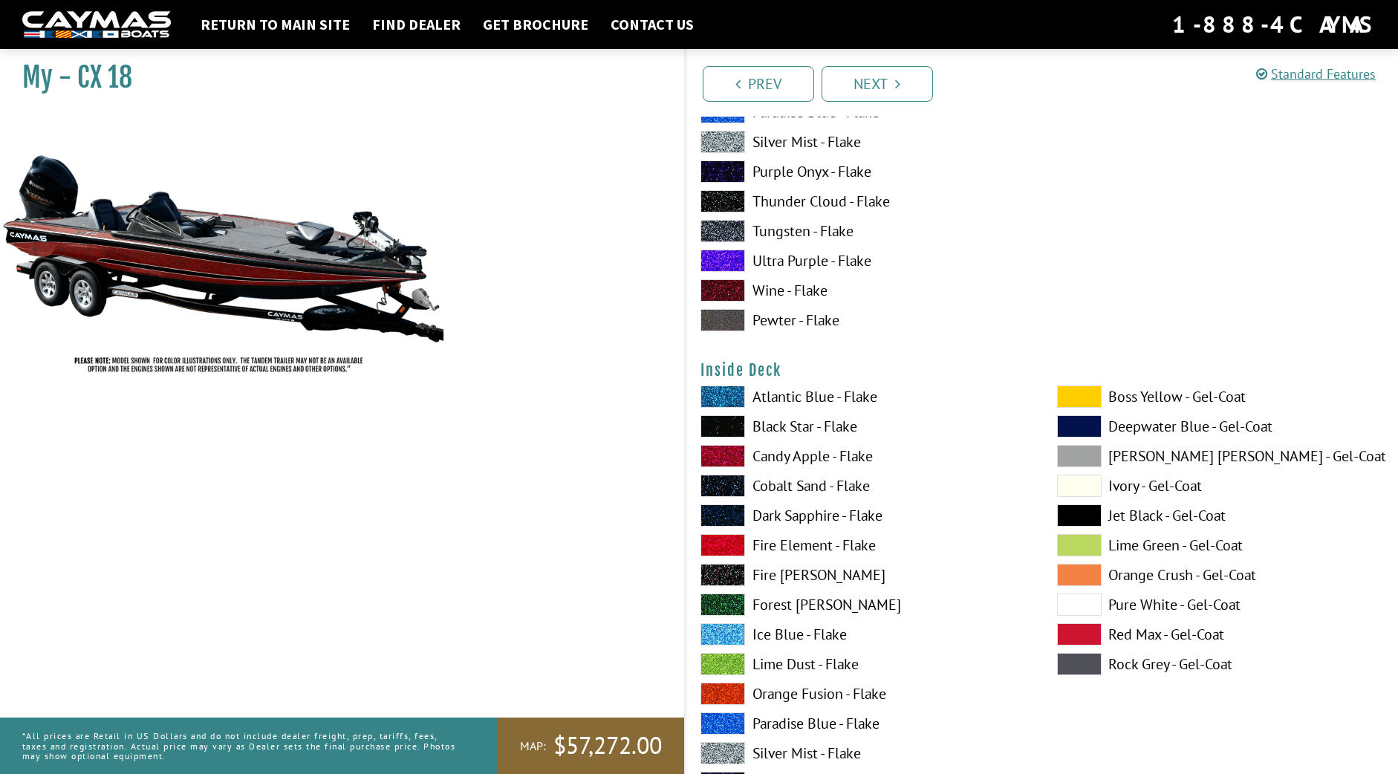
click at [749, 459] on label "Candy Apple - Flake" at bounding box center [863, 456] width 327 height 22
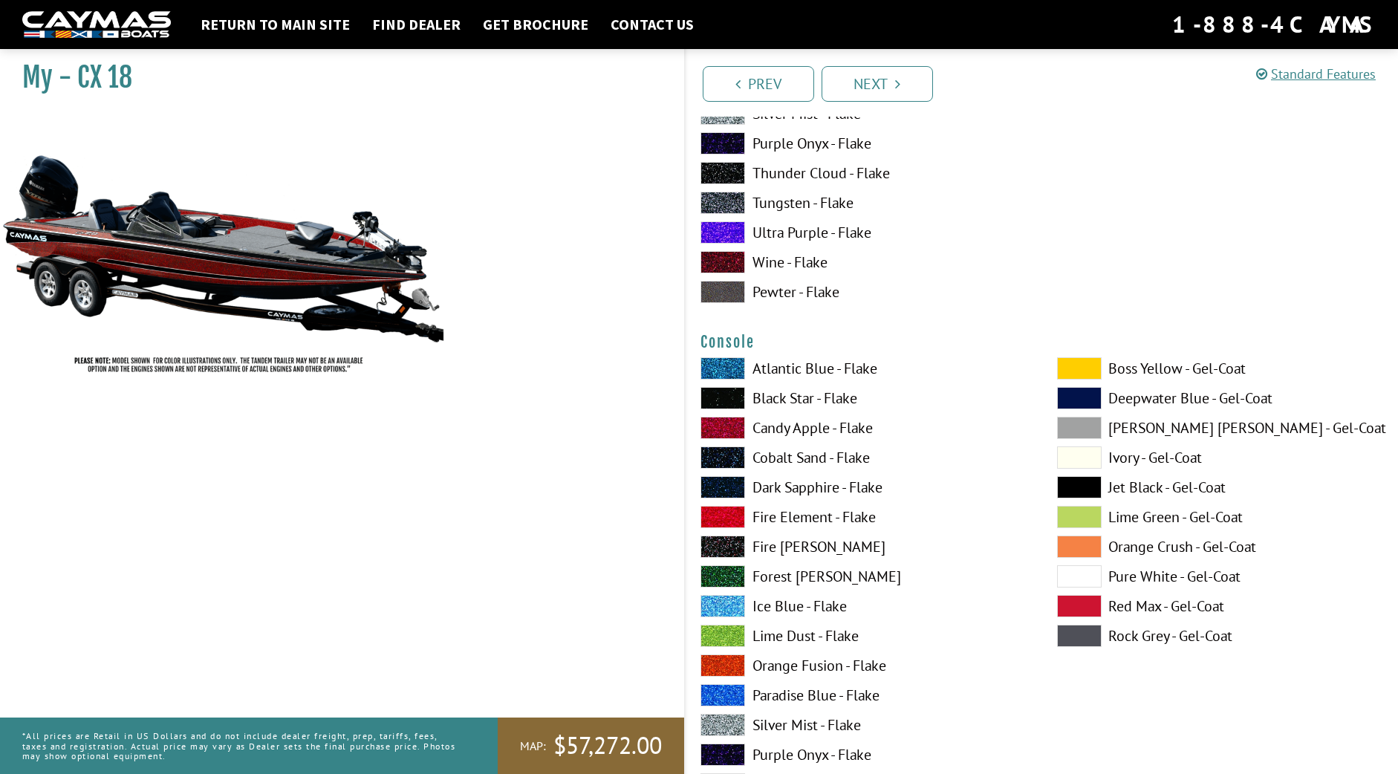
scroll to position [3612, 0]
click at [758, 403] on label "Black Star - Flake" at bounding box center [863, 399] width 327 height 22
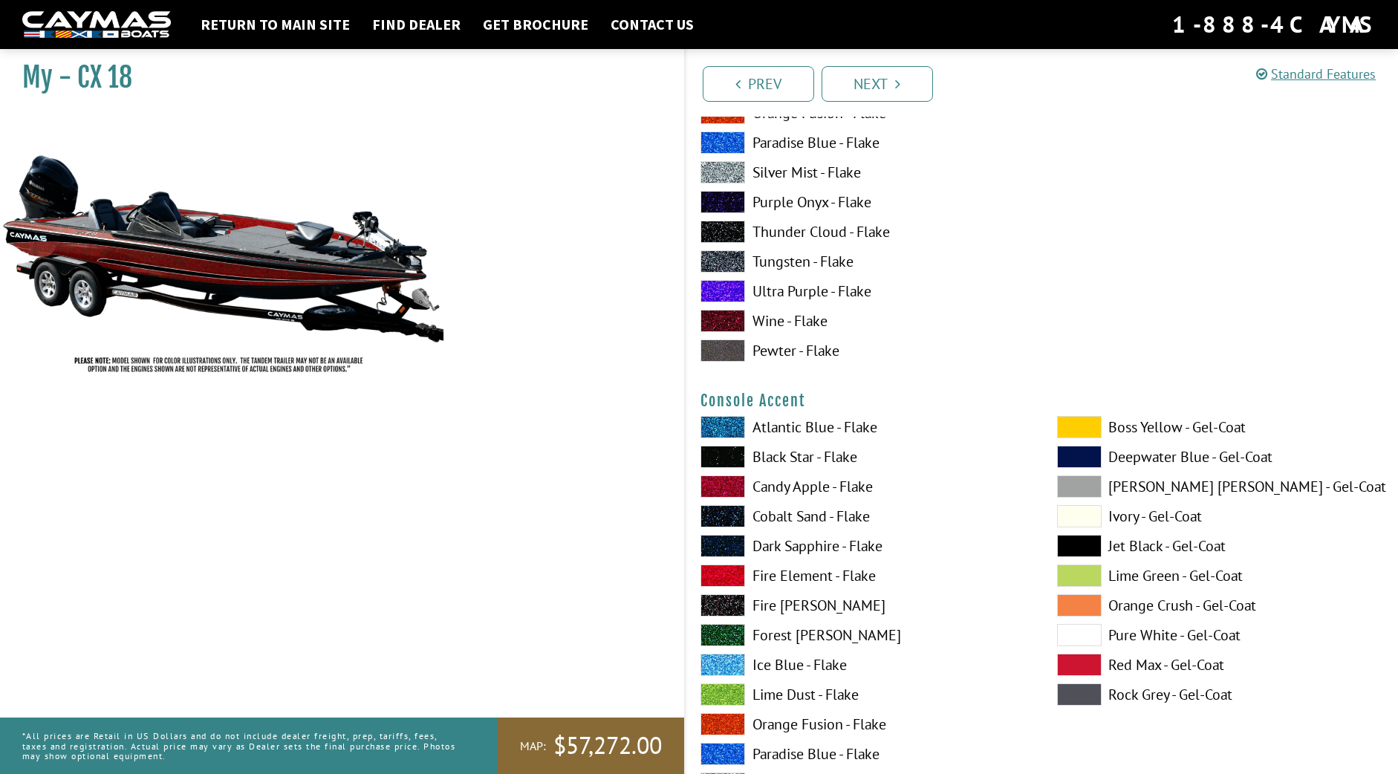
scroll to position [4169, 0]
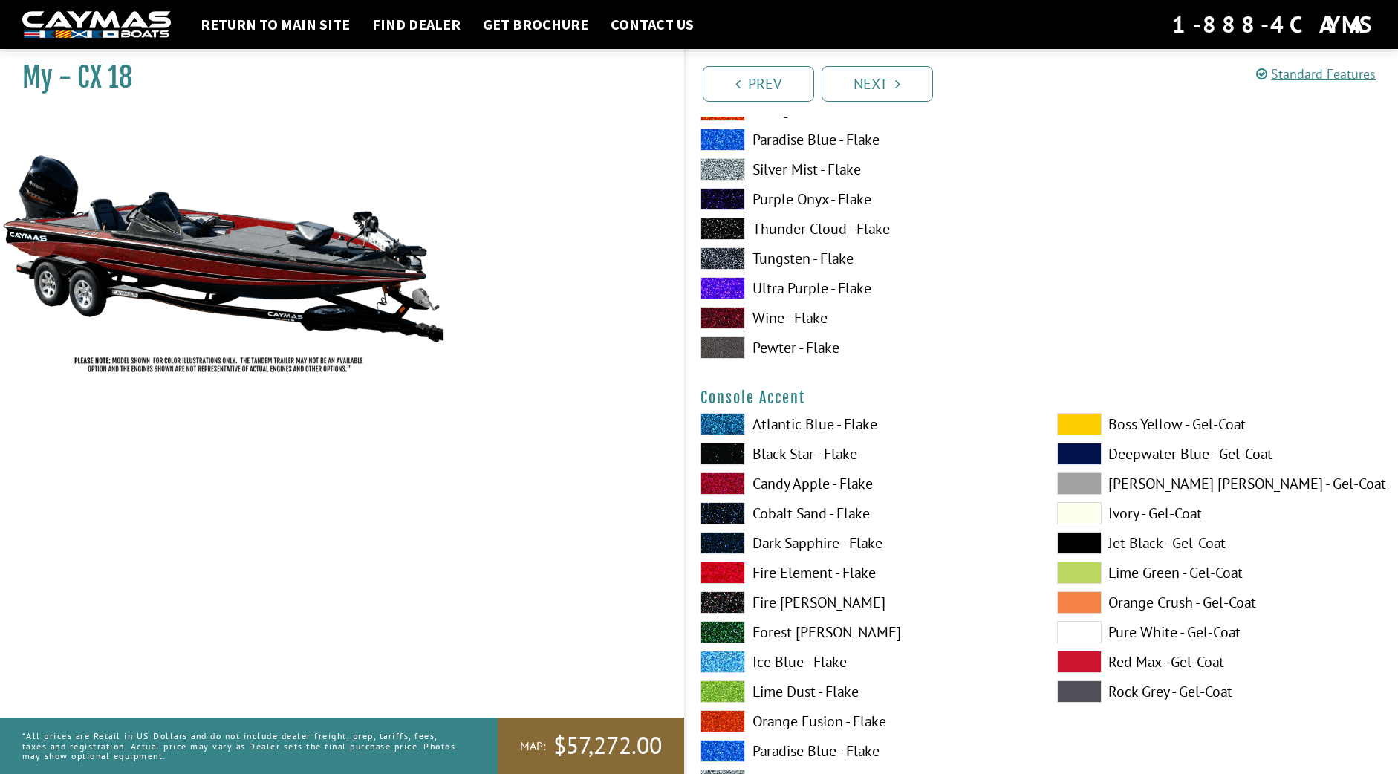
click at [758, 425] on label "Atlantic Blue - Flake" at bounding box center [863, 424] width 327 height 22
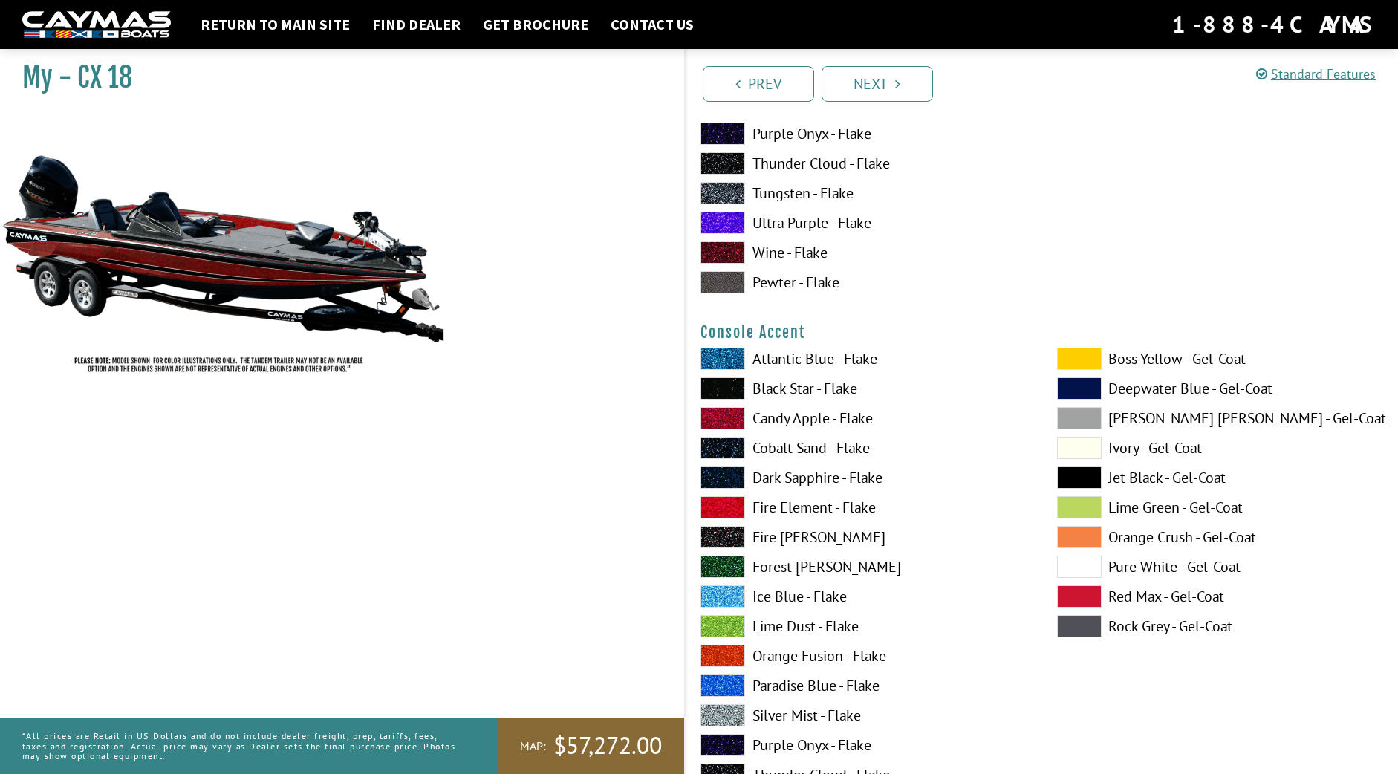
scroll to position [4235, 0]
click at [761, 398] on div "Atlantic Blue - Flake Black Star - Flake Candy Apple - Flake Cobalt Sand - Flak…" at bounding box center [864, 629] width 357 height 565
click at [760, 391] on label "Black Star - Flake" at bounding box center [863, 388] width 327 height 22
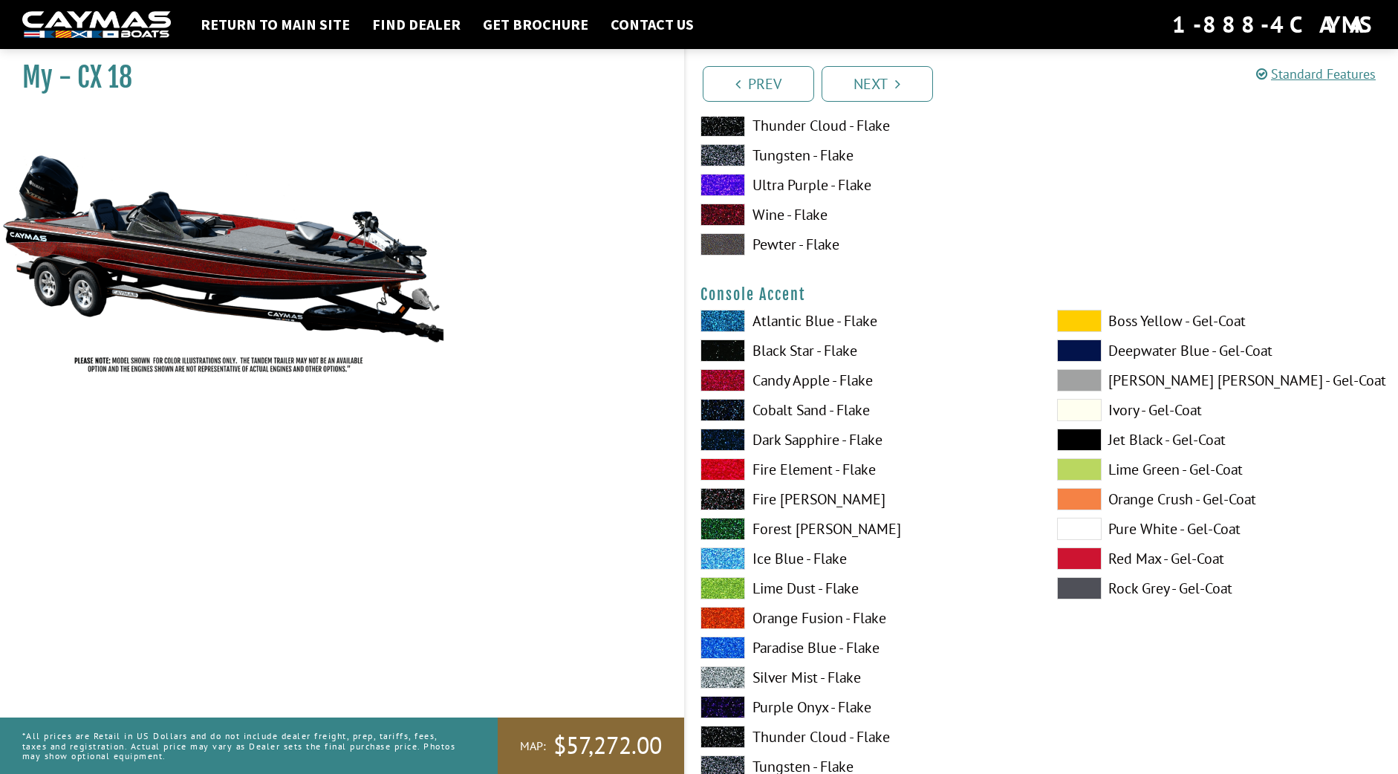
scroll to position [4276, 0]
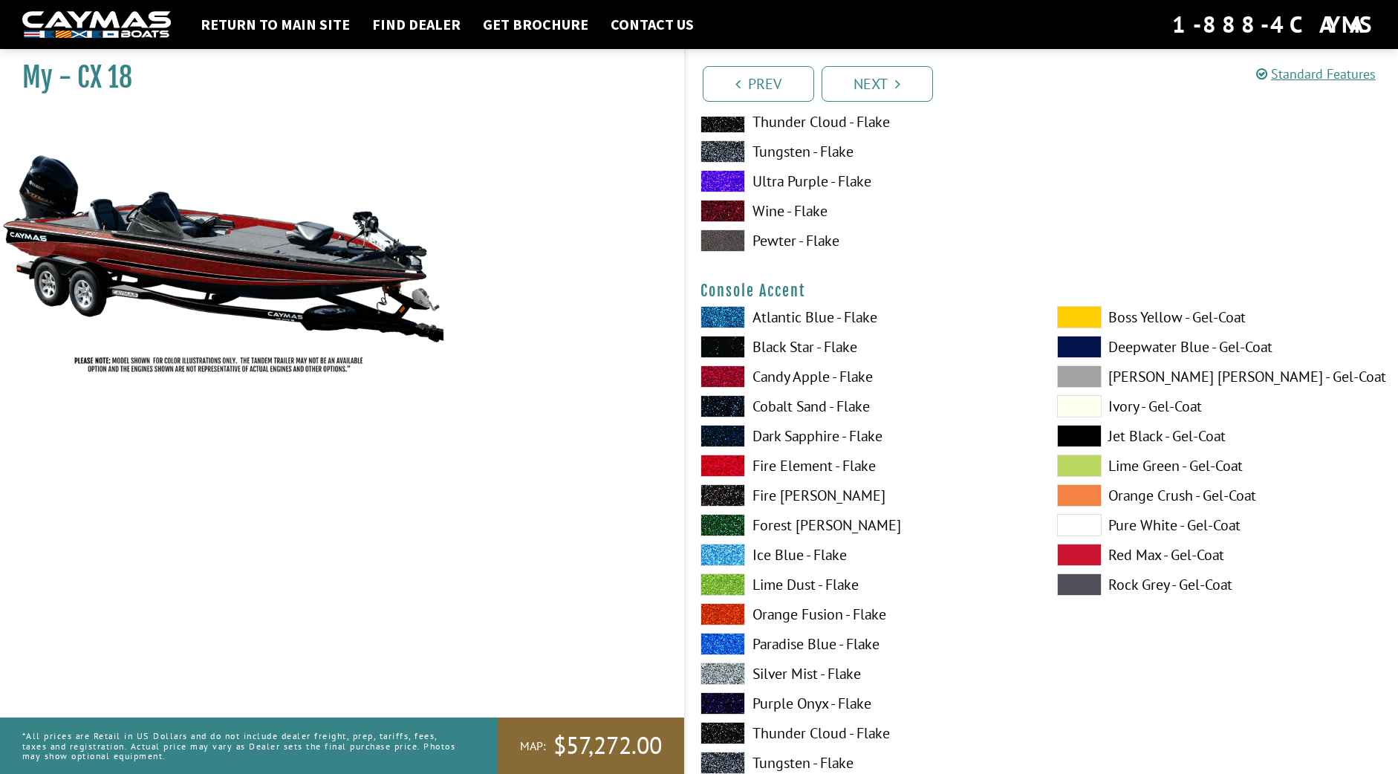
click at [761, 379] on label "Candy Apple - Flake" at bounding box center [863, 376] width 327 height 22
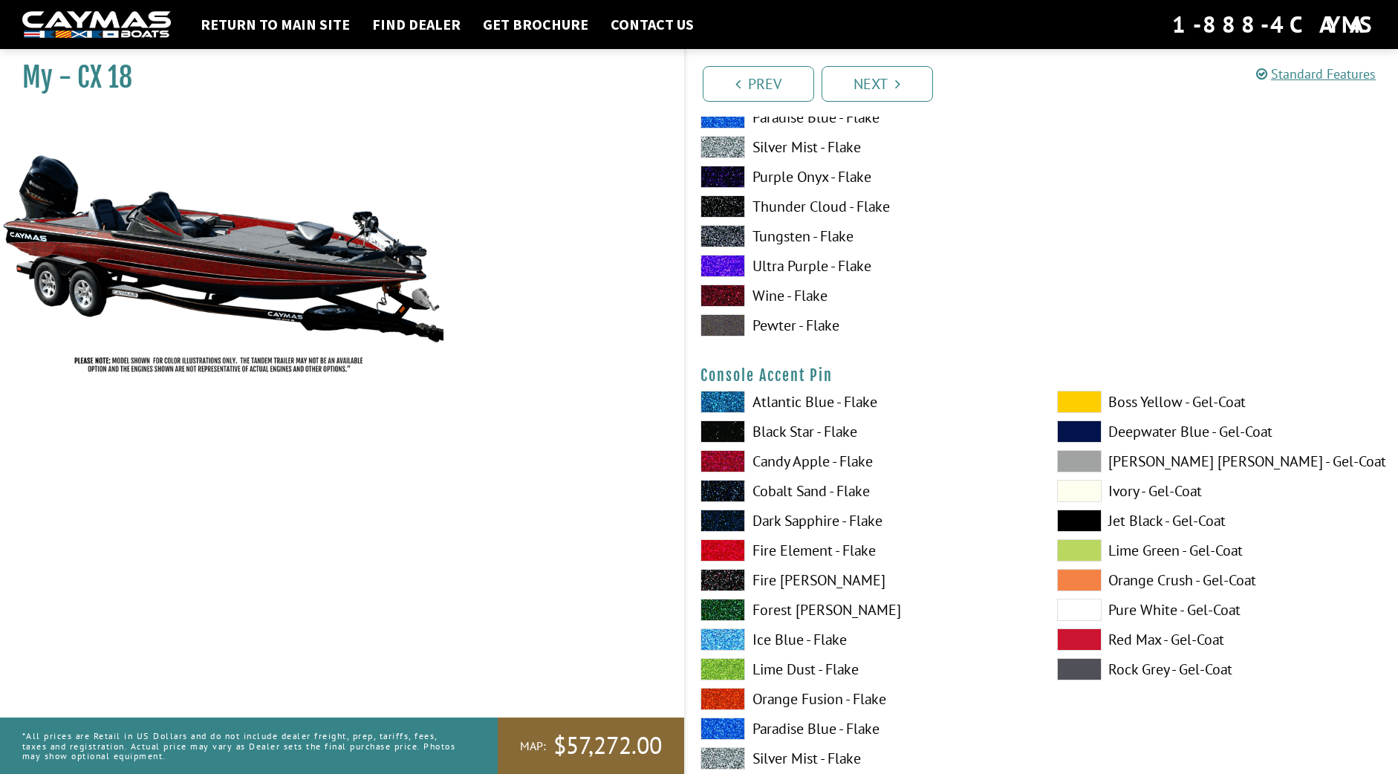
scroll to position [4808, 0]
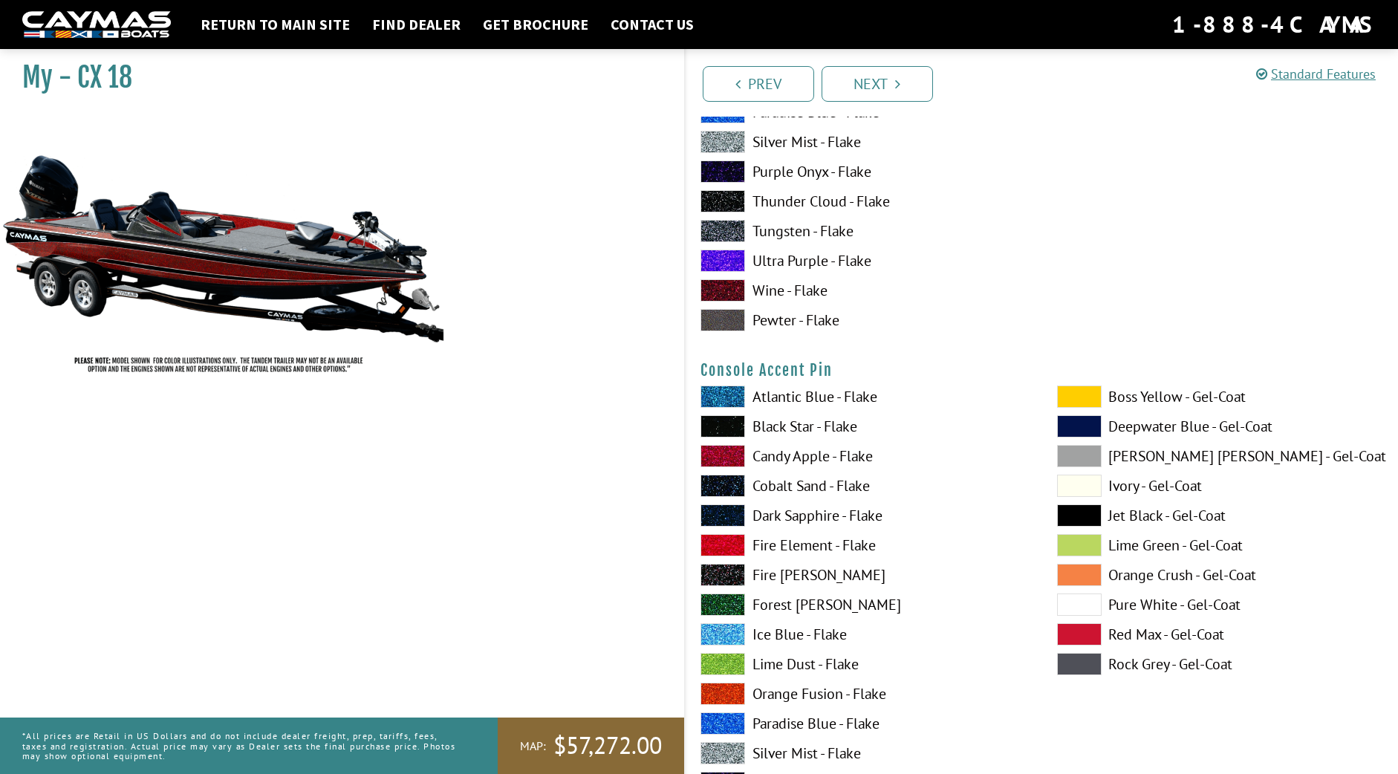
click at [778, 389] on label "Atlantic Blue - Flake" at bounding box center [863, 397] width 327 height 22
click at [787, 423] on label "Black Star - Flake" at bounding box center [863, 426] width 327 height 22
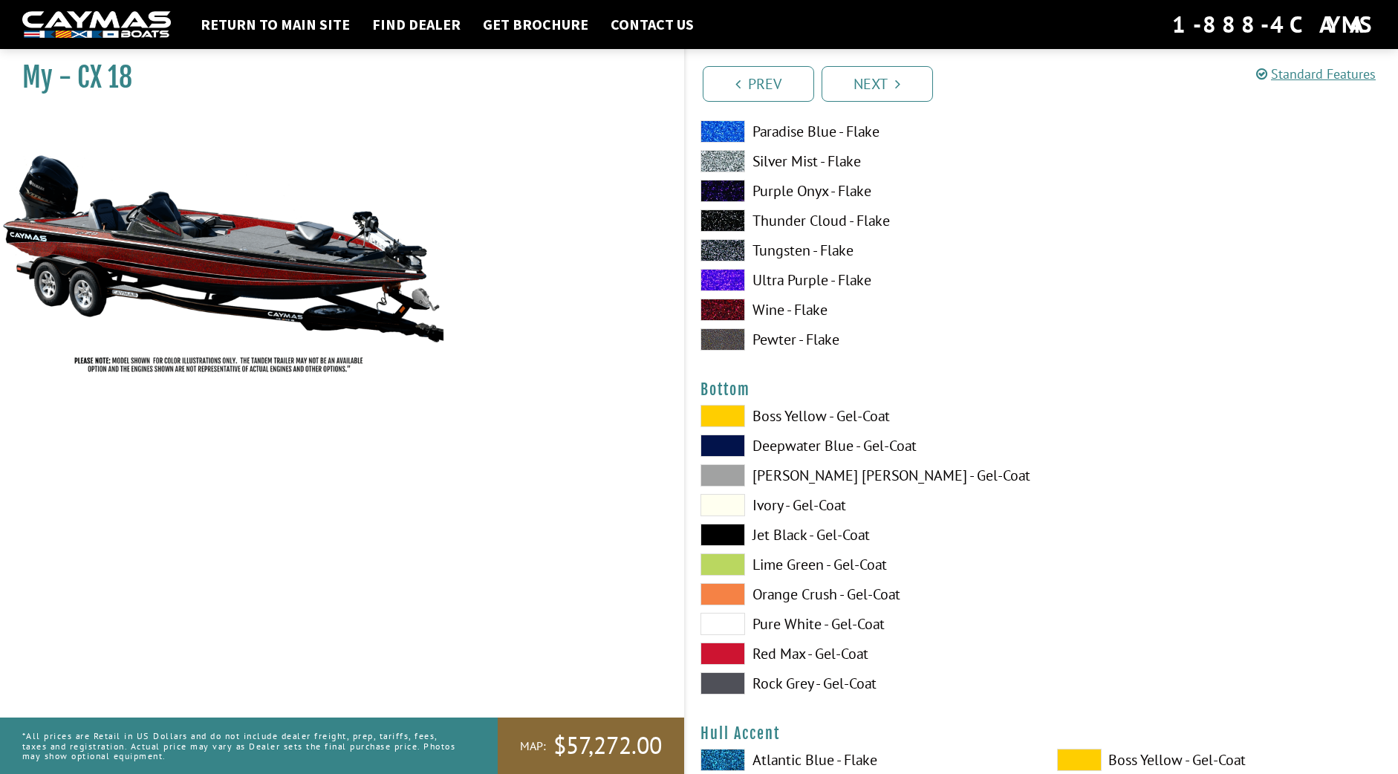
scroll to position [5403, 0]
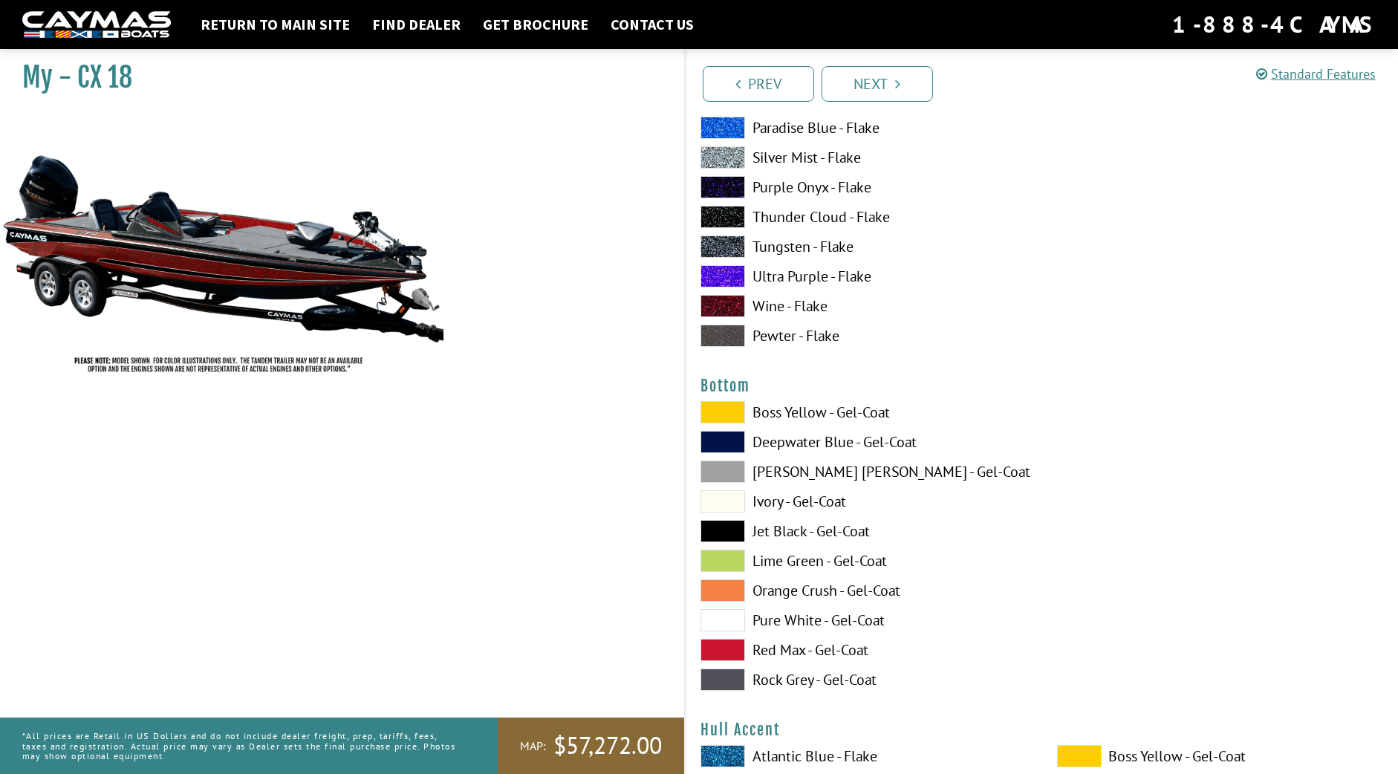
click at [773, 645] on label "Red Max - Gel-Coat" at bounding box center [863, 650] width 327 height 22
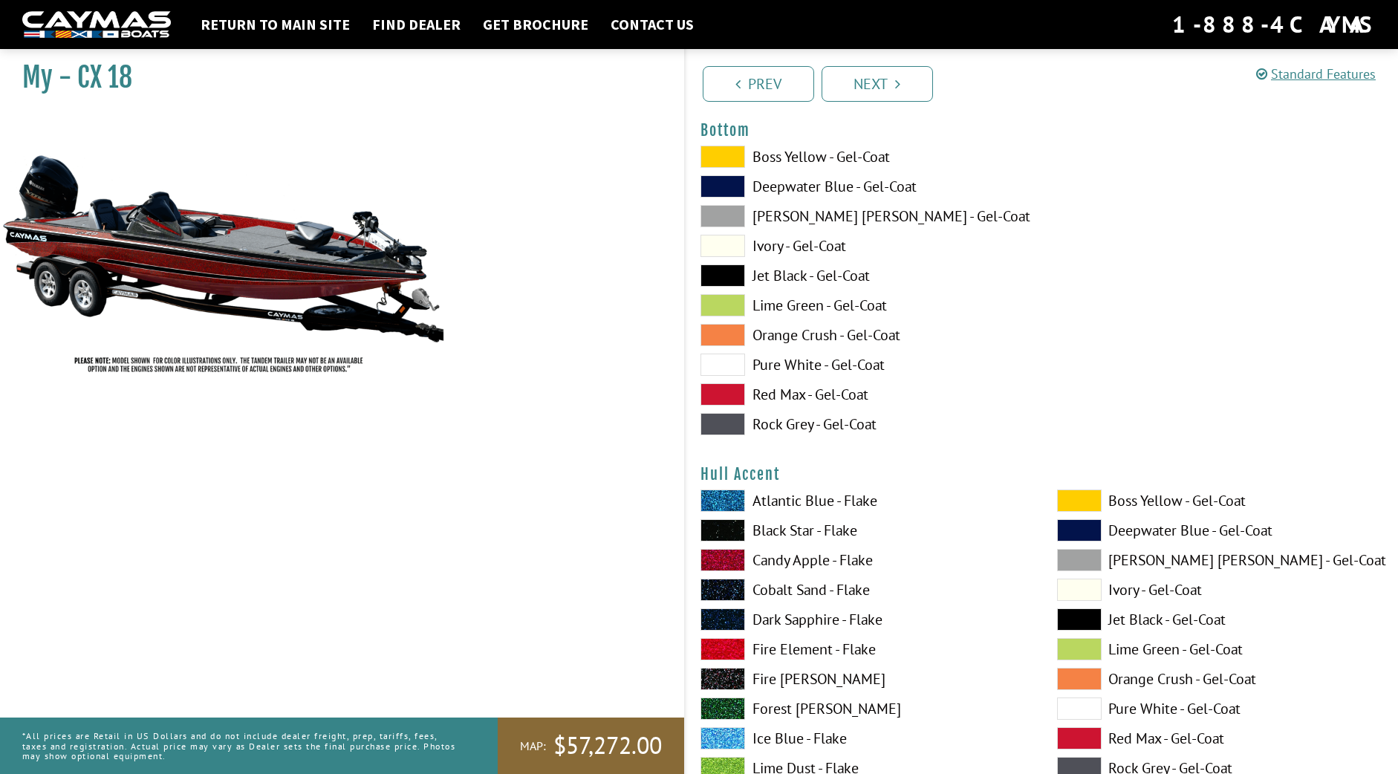
scroll to position [5661, 0]
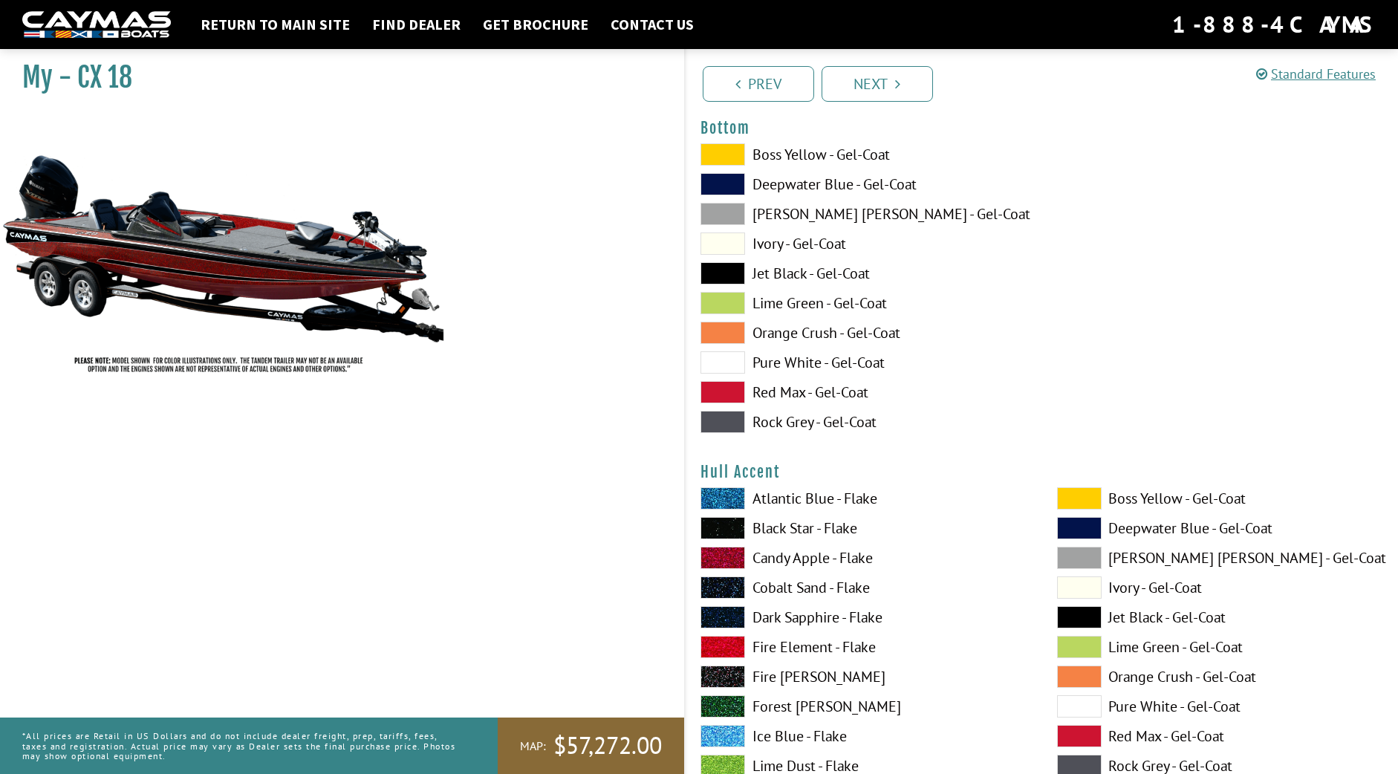
click at [778, 556] on label "Candy Apple - Flake" at bounding box center [863, 558] width 327 height 22
click at [768, 533] on label "Black Star - Flake" at bounding box center [863, 528] width 327 height 22
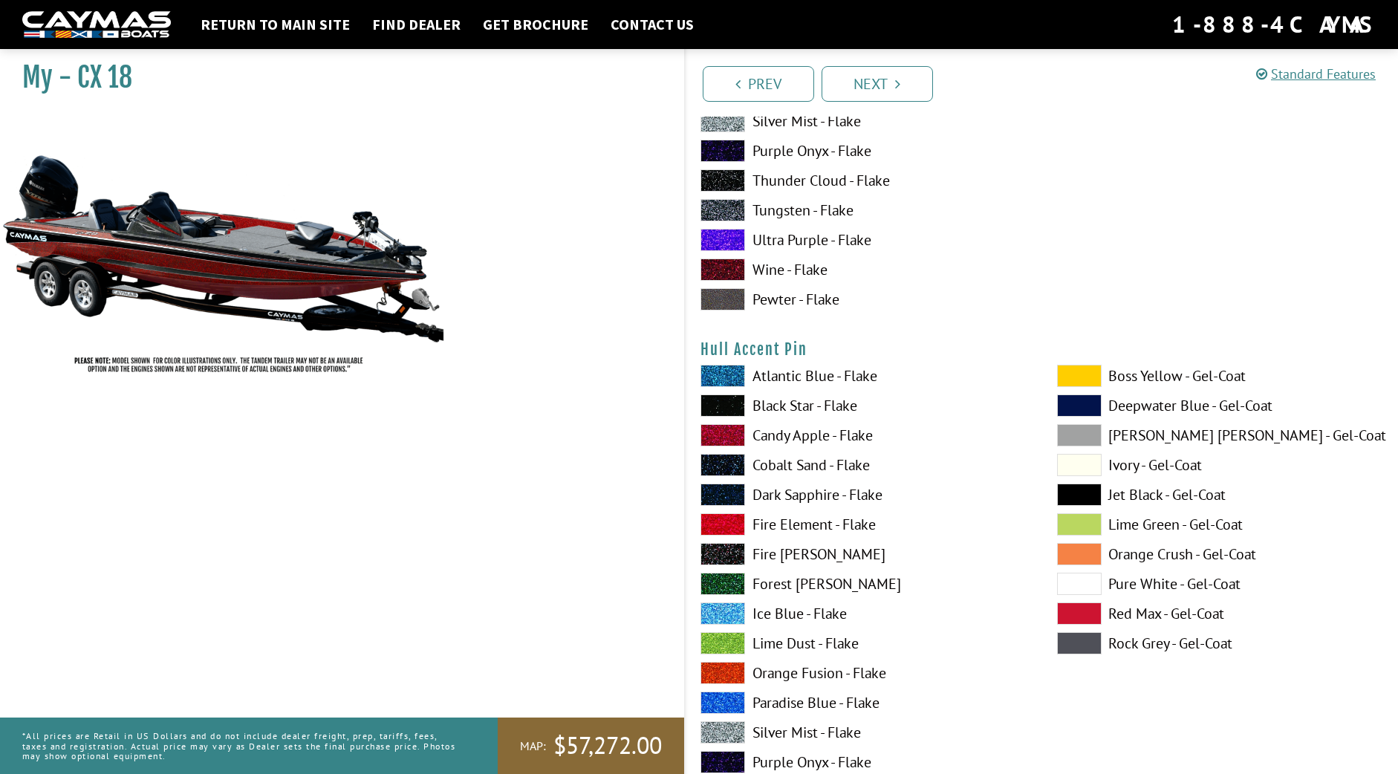
scroll to position [6396, 0]
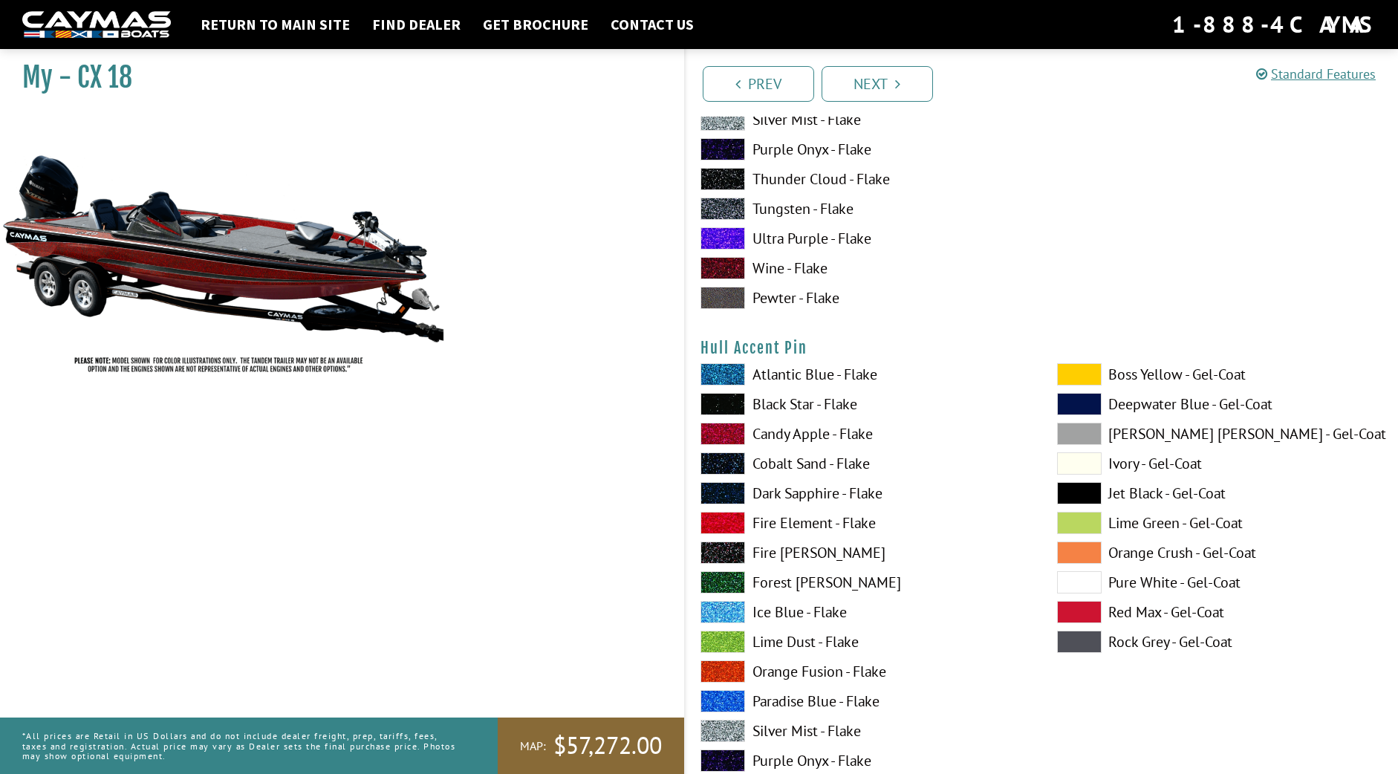
click at [780, 402] on label "Black Star - Flake" at bounding box center [863, 404] width 327 height 22
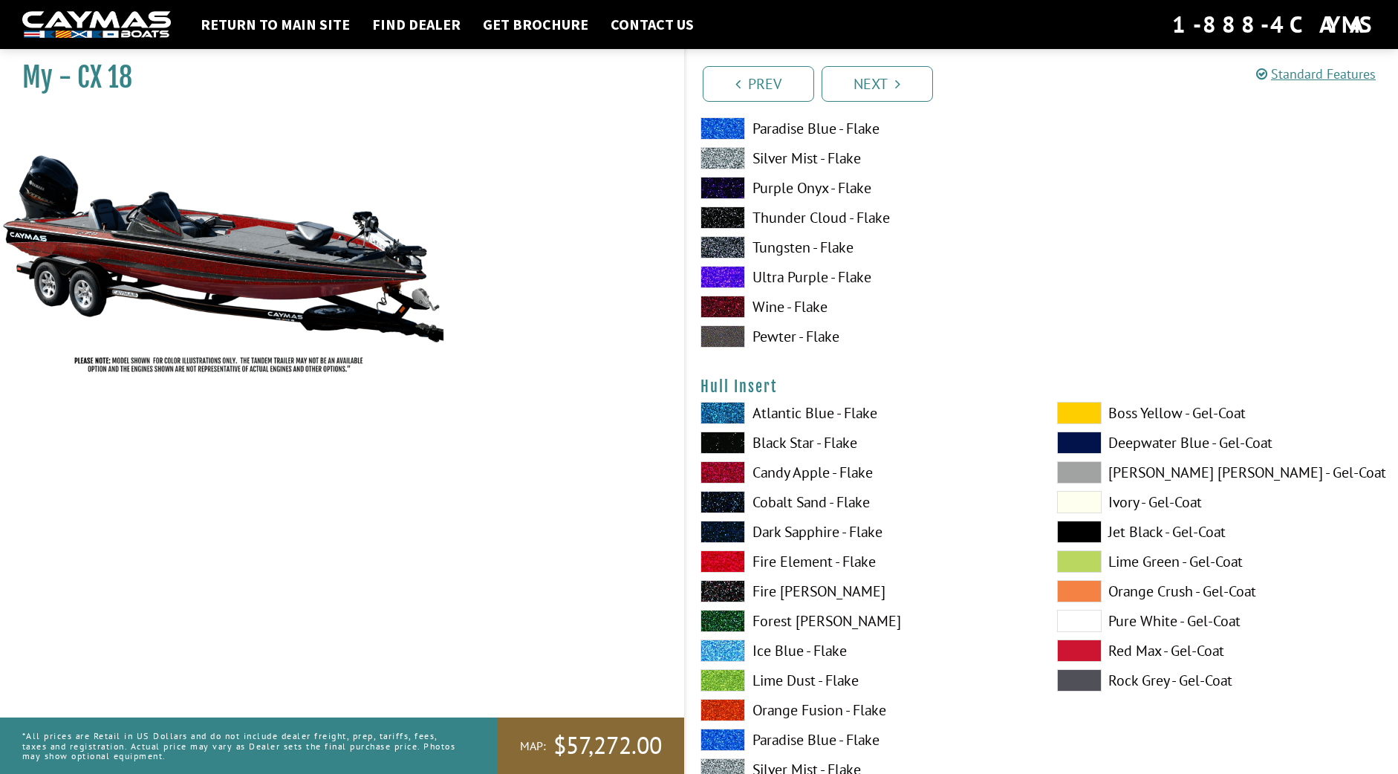
scroll to position [6967, 0]
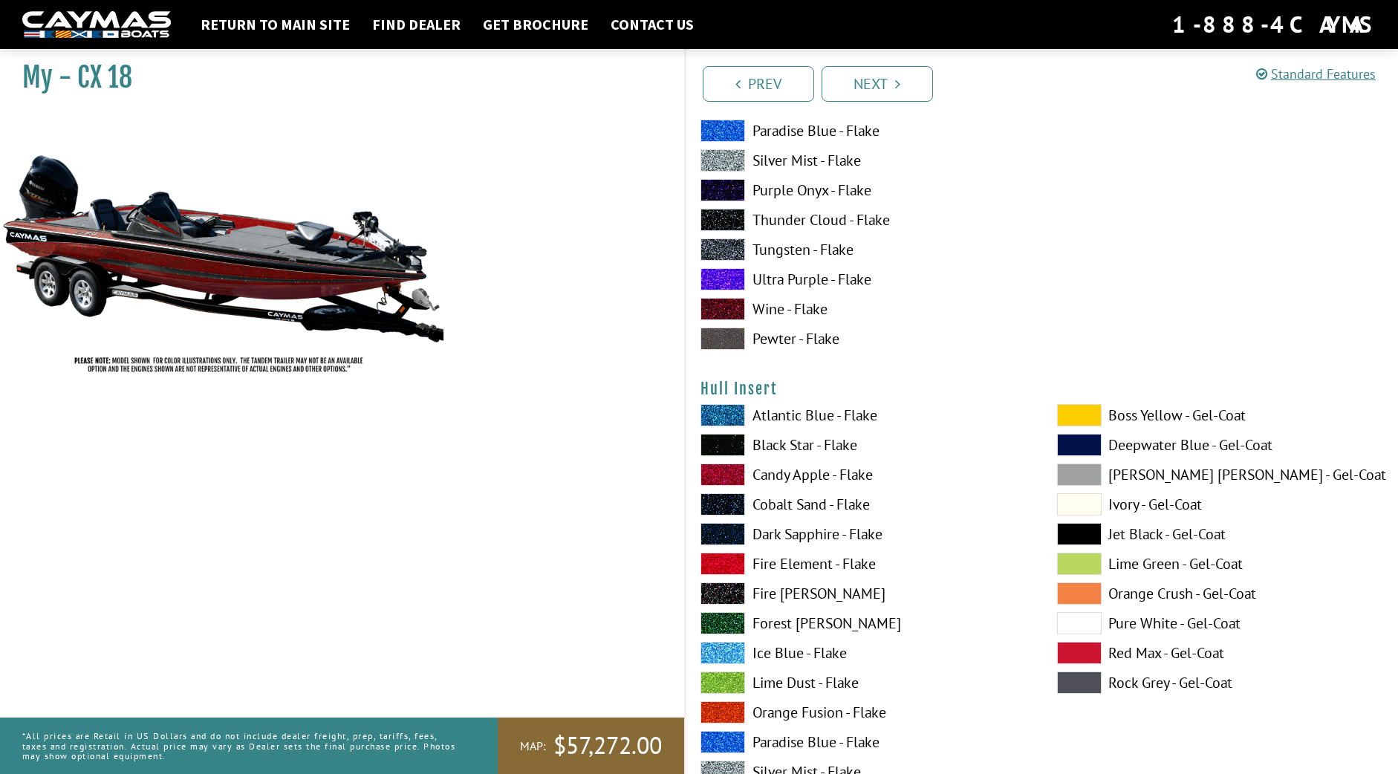
click at [778, 406] on label "Atlantic Blue - Flake" at bounding box center [863, 415] width 327 height 22
click at [784, 464] on label "Candy Apple - Flake" at bounding box center [863, 475] width 327 height 22
click at [770, 557] on label "Fire Element - Flake" at bounding box center [863, 564] width 327 height 22
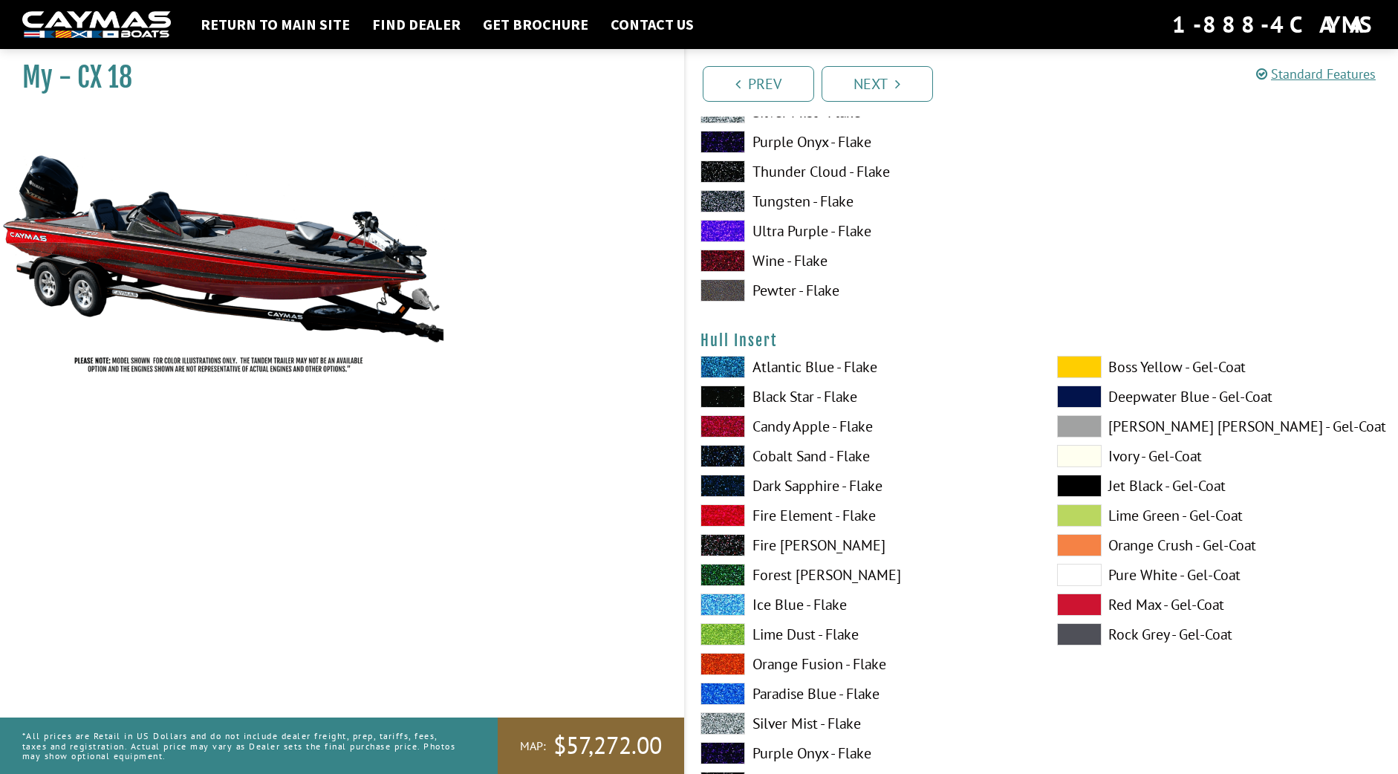
scroll to position [7052, 0]
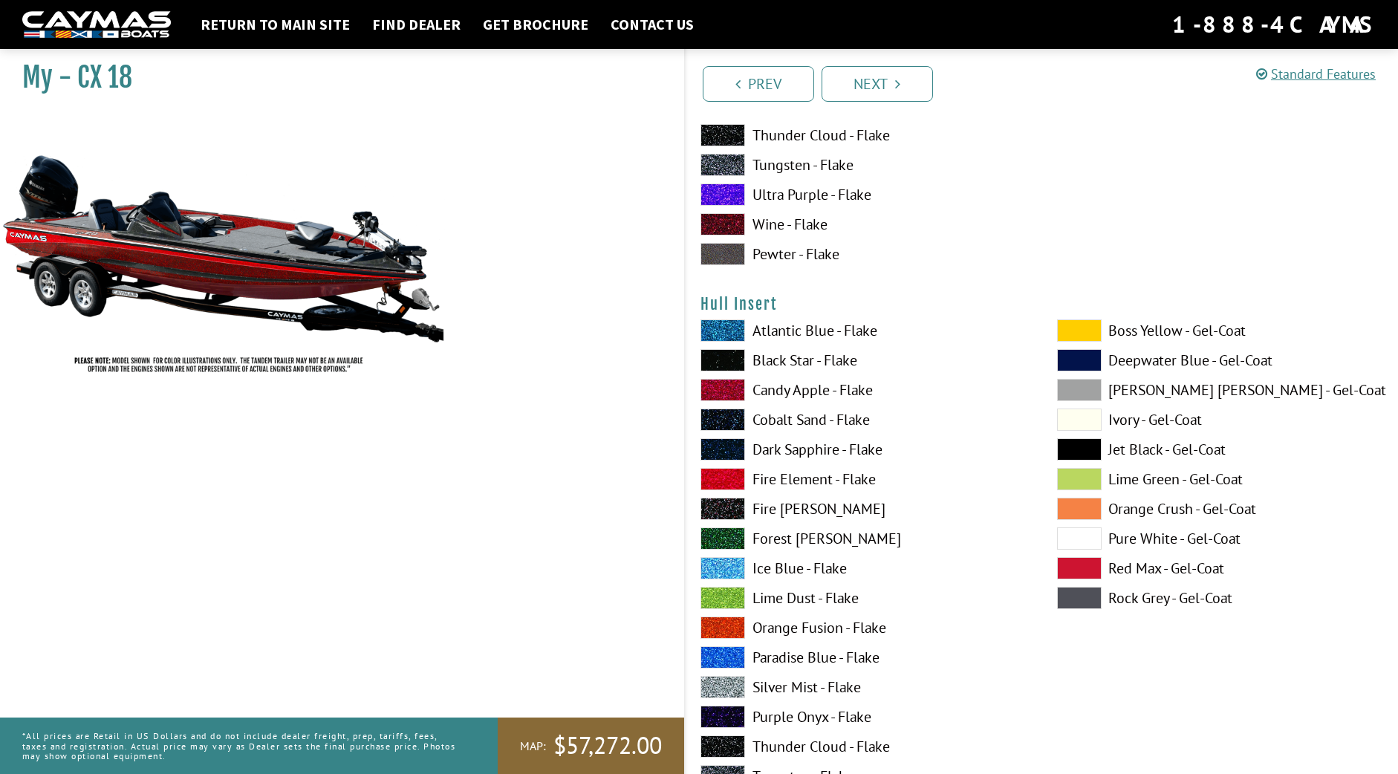
click at [829, 618] on label "Orange Fusion - Flake" at bounding box center [863, 628] width 327 height 22
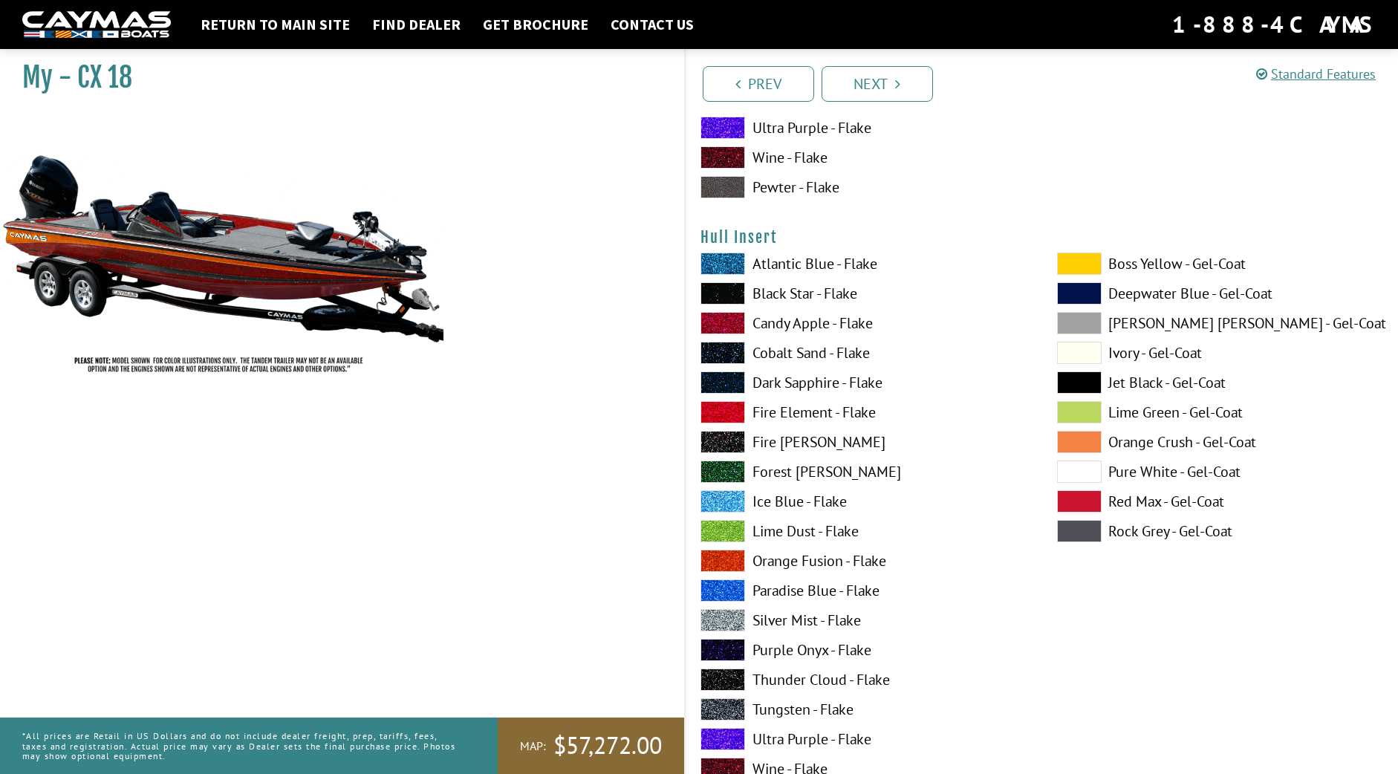
scroll to position [7119, 0]
click at [789, 608] on label "Silver Mist - Flake" at bounding box center [863, 619] width 327 height 22
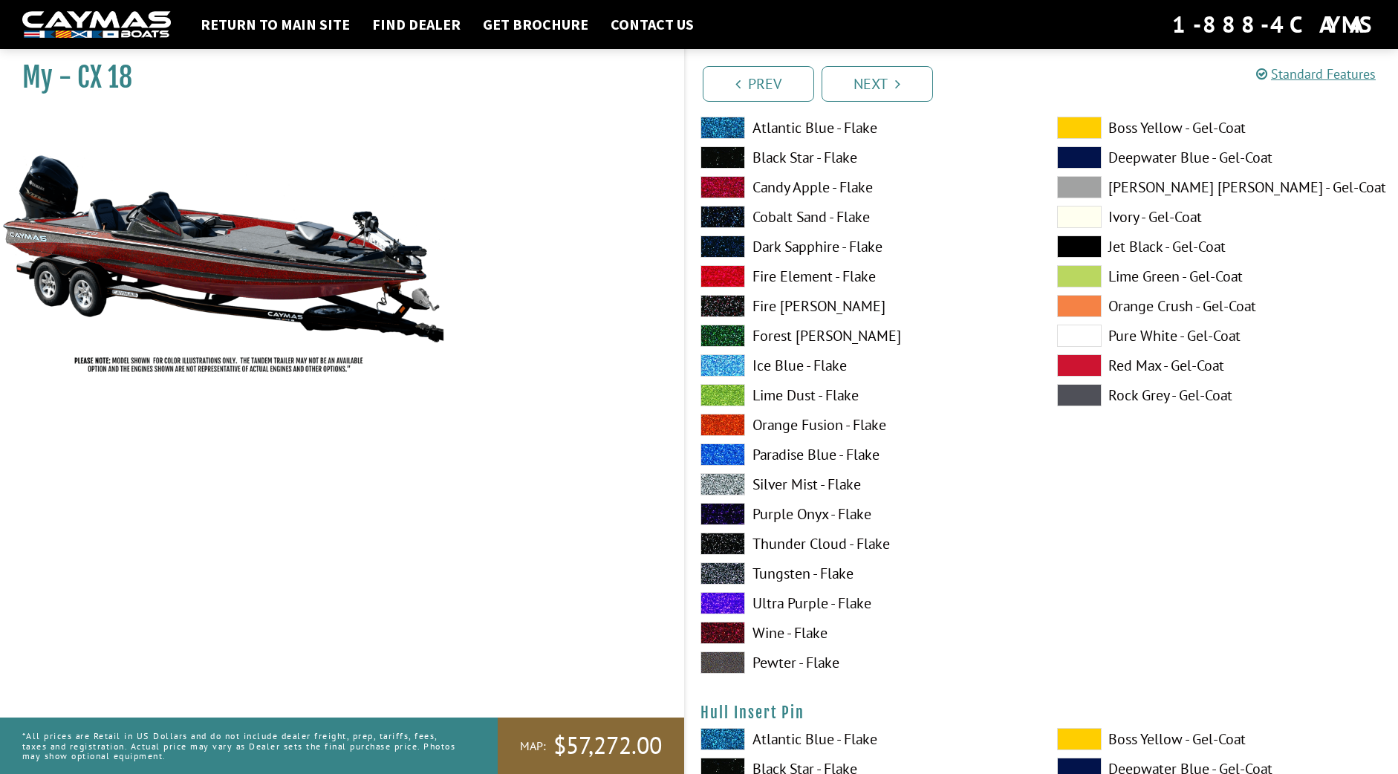
scroll to position [7276, 0]
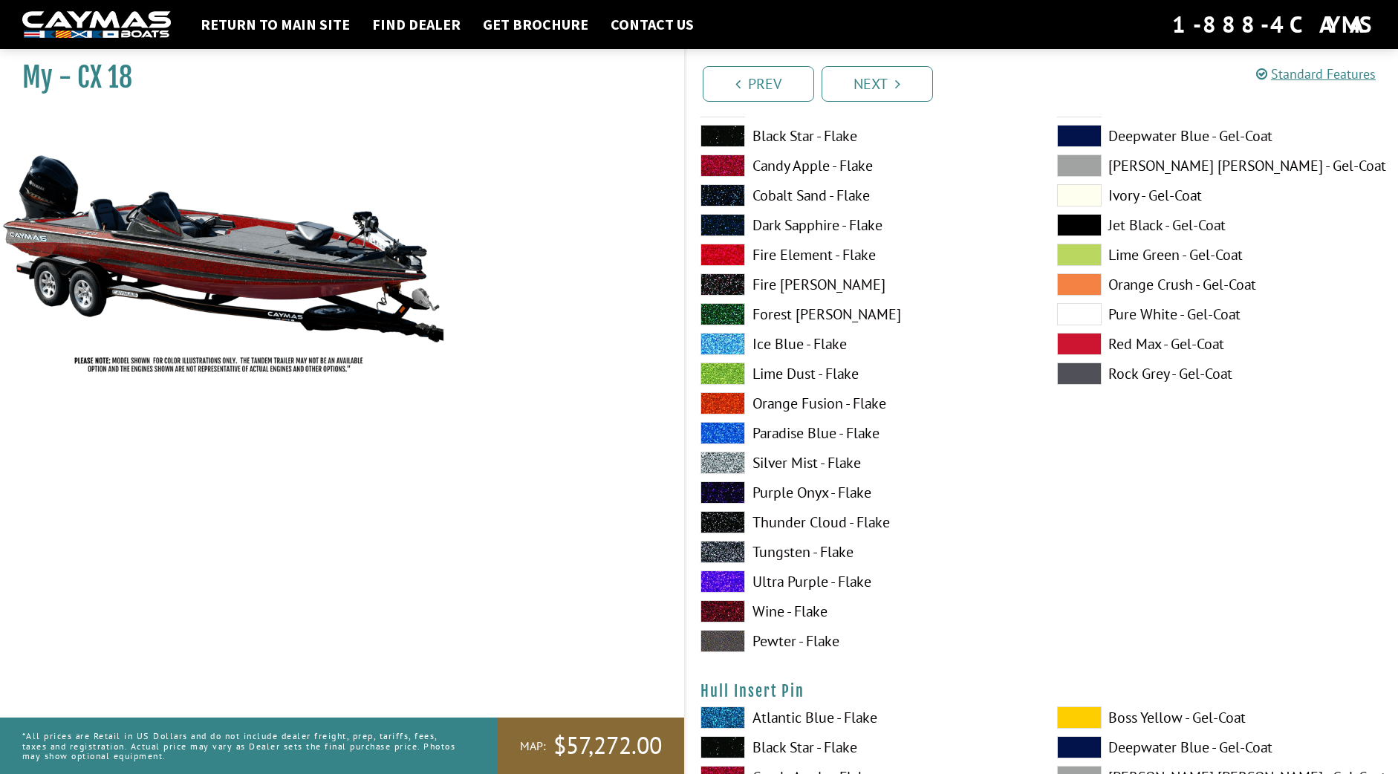
click at [777, 609] on label "Wine - Flake" at bounding box center [863, 611] width 327 height 22
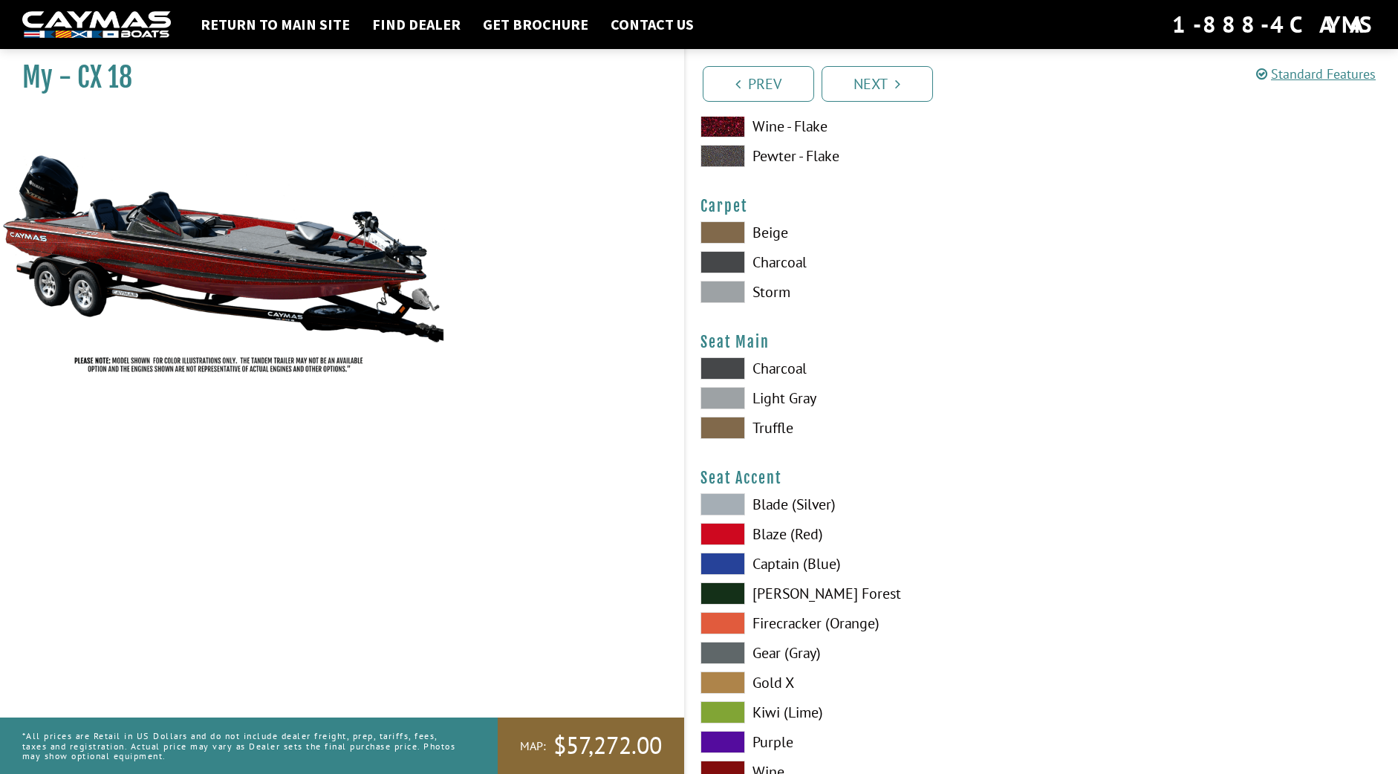
scroll to position [8375, 0]
